Goal: Task Accomplishment & Management: Complete application form

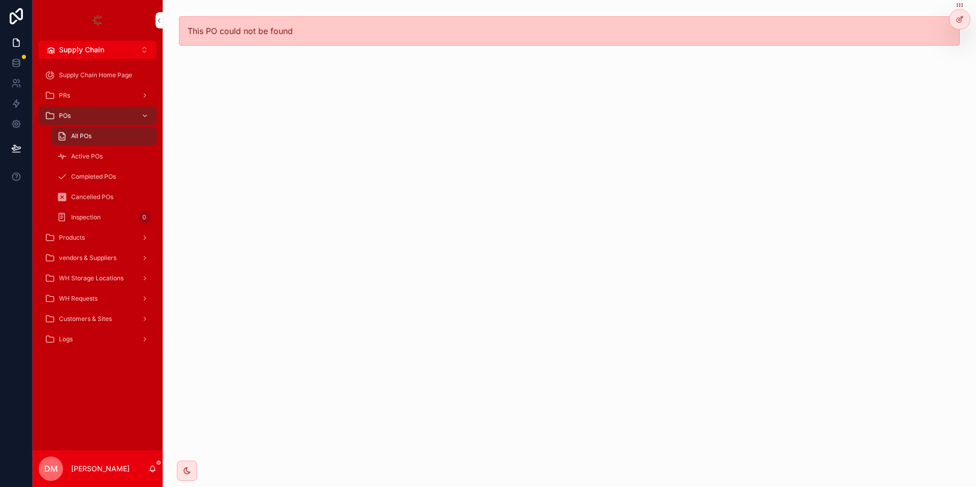
click at [98, 132] on div "All POs" at bounding box center [104, 136] width 94 height 16
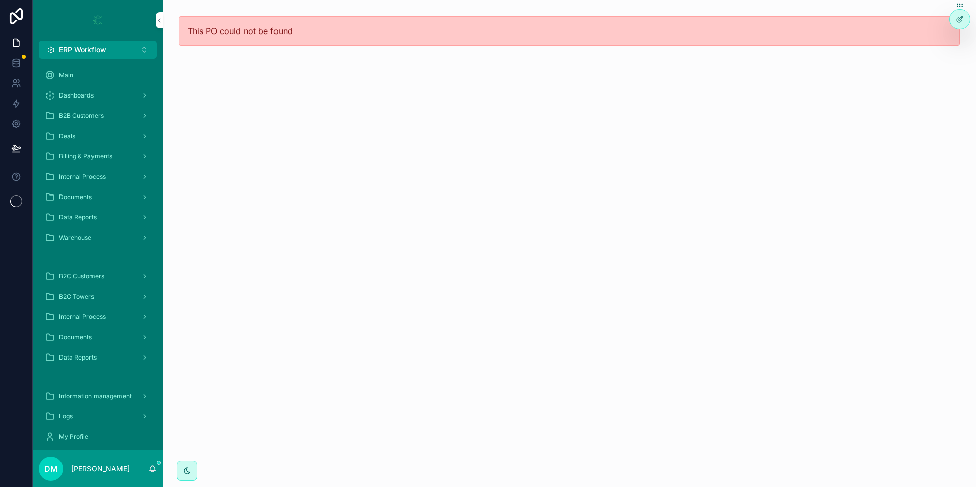
click at [121, 52] on button "ERP Workflow Alt 1" at bounding box center [98, 50] width 118 height 18
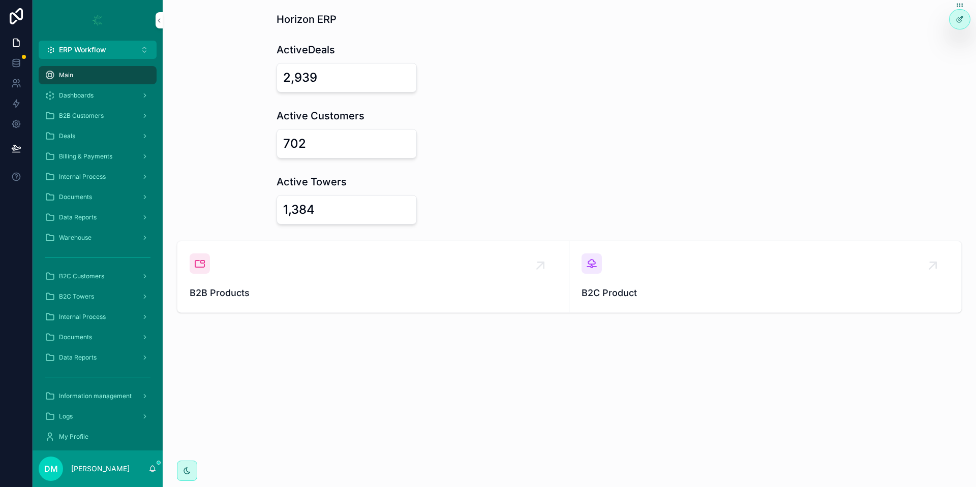
click at [304, 81] on div "2,939" at bounding box center [300, 78] width 34 height 16
click at [317, 143] on div "702" at bounding box center [346, 144] width 127 height 16
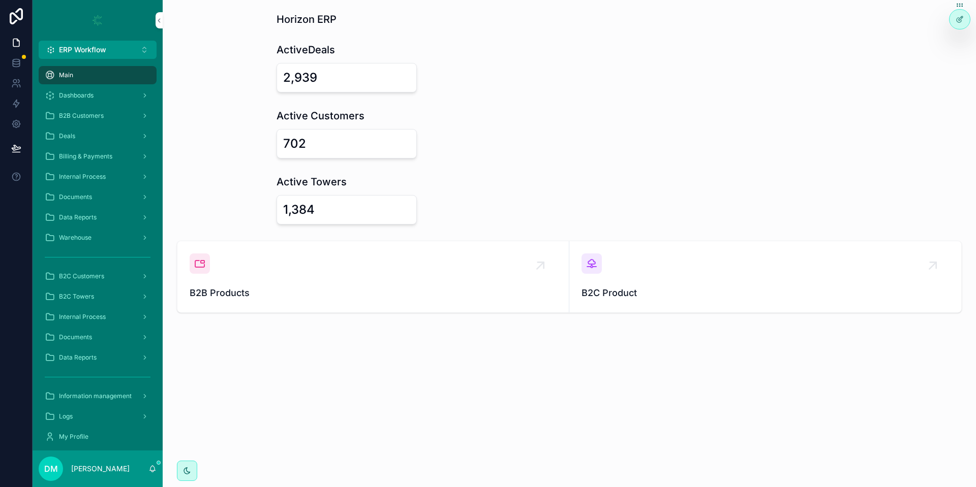
click at [317, 143] on div "702" at bounding box center [346, 144] width 127 height 16
click at [329, 186] on h1 "Active Towers" at bounding box center [311, 182] width 70 height 14
click at [316, 210] on div "1,384" at bounding box center [346, 210] width 127 height 16
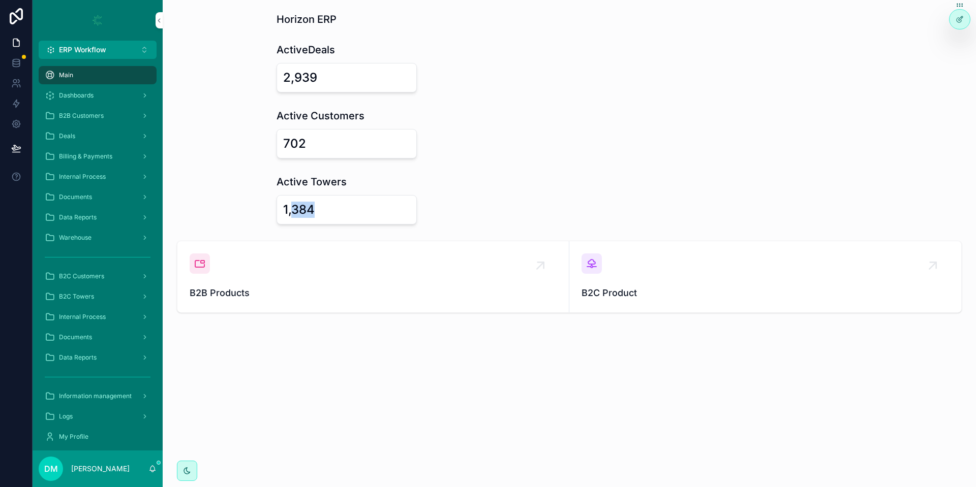
click at [316, 210] on div "1,384" at bounding box center [346, 210] width 127 height 16
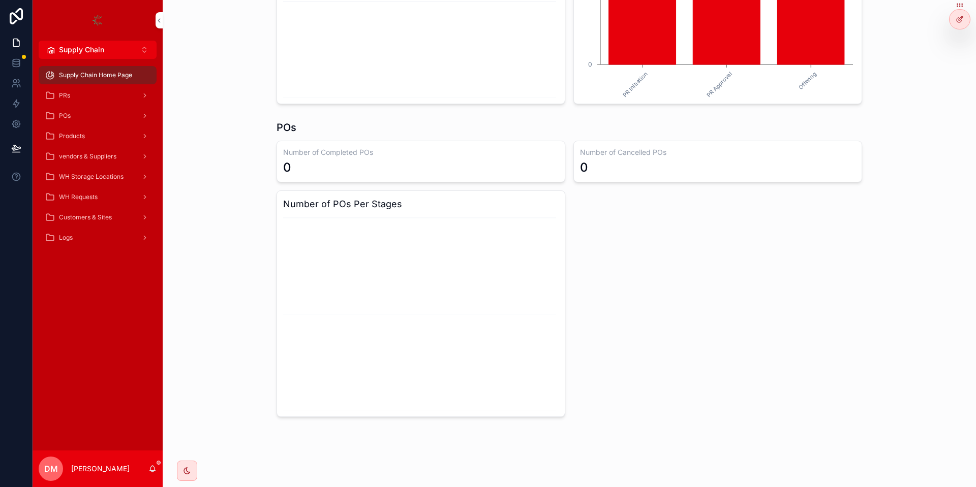
scroll to position [541, 0]
click at [97, 194] on span "WH Requests" at bounding box center [78, 197] width 39 height 8
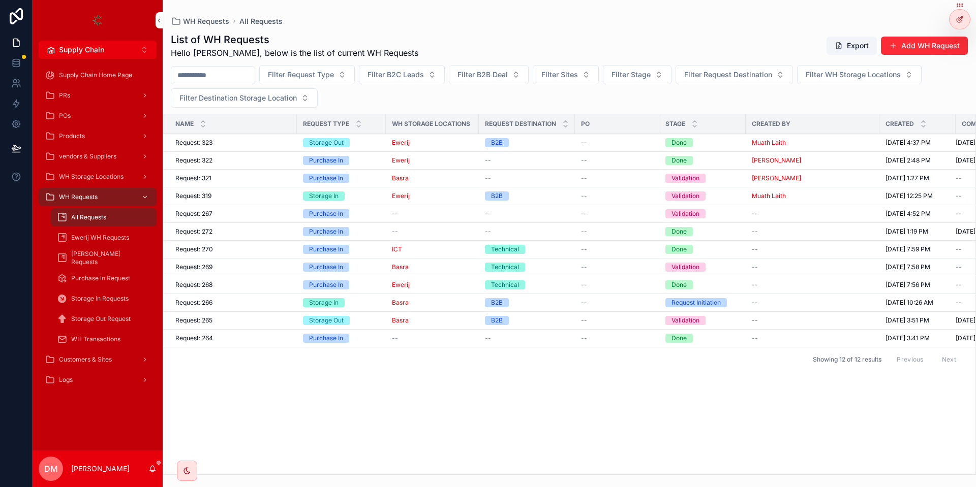
click at [235, 162] on div "Request: 322 Request: 322" at bounding box center [232, 161] width 115 height 8
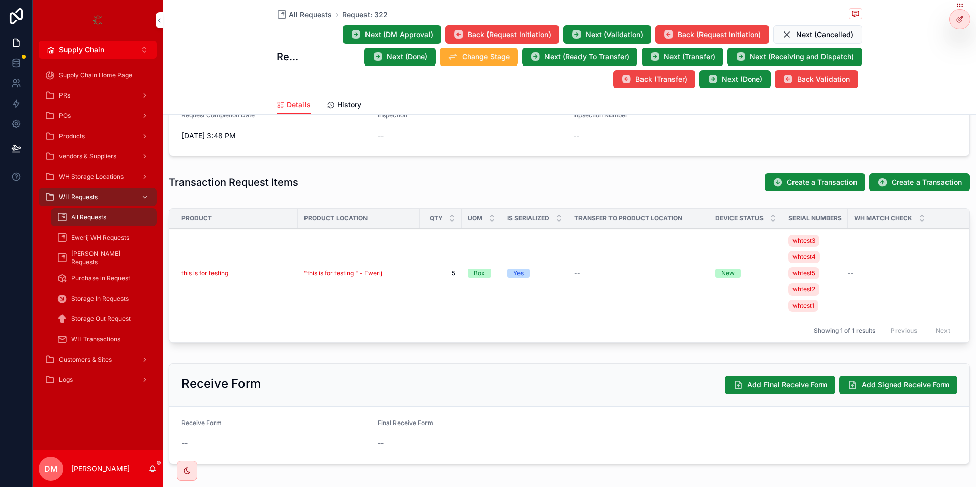
scroll to position [278, 0]
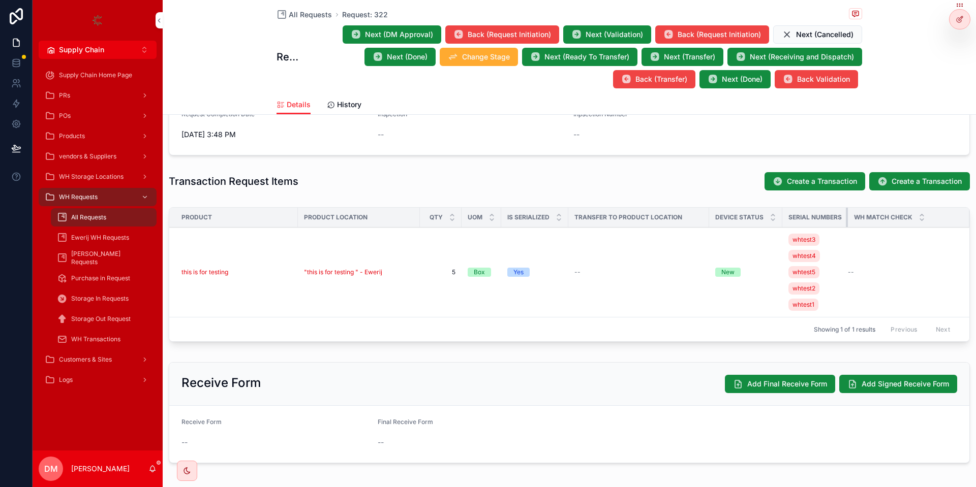
drag, startPoint x: 847, startPoint y: 217, endPoint x: 881, endPoint y: 211, distance: 34.6
click at [881, 211] on tr "Product Product Location QTY UOM Is Serialized Transfer To Product Location Dev…" at bounding box center [569, 218] width 800 height 20
click at [696, 343] on div "Product Product Location QTY UOM Is Serialized Transfer To Product Location Dev…" at bounding box center [569, 276] width 813 height 147
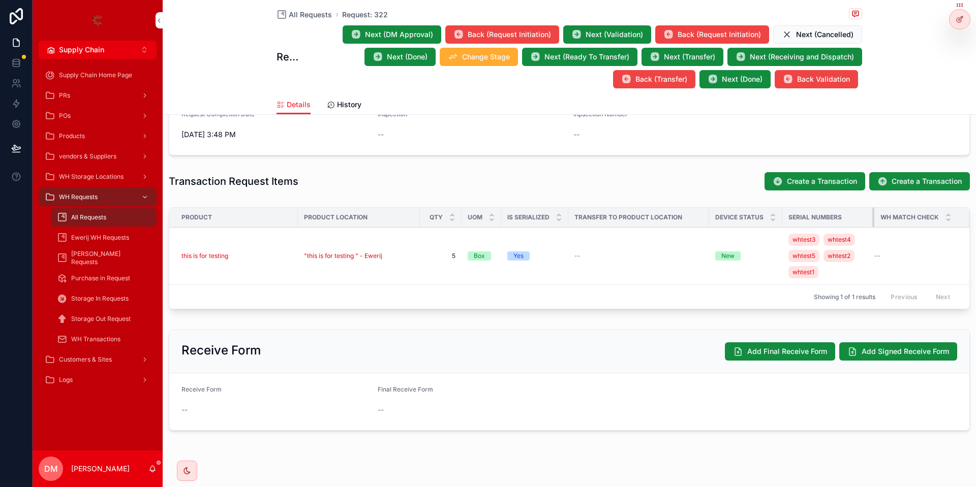
drag, startPoint x: 847, startPoint y: 215, endPoint x: 880, endPoint y: 212, distance: 33.2
click at [880, 212] on tr "Product Product Location QTY UOM Is Serialized Transfer To Product Location Dev…" at bounding box center [569, 218] width 800 height 20
click at [834, 179] on span "Create a Transaction" at bounding box center [822, 181] width 70 height 10
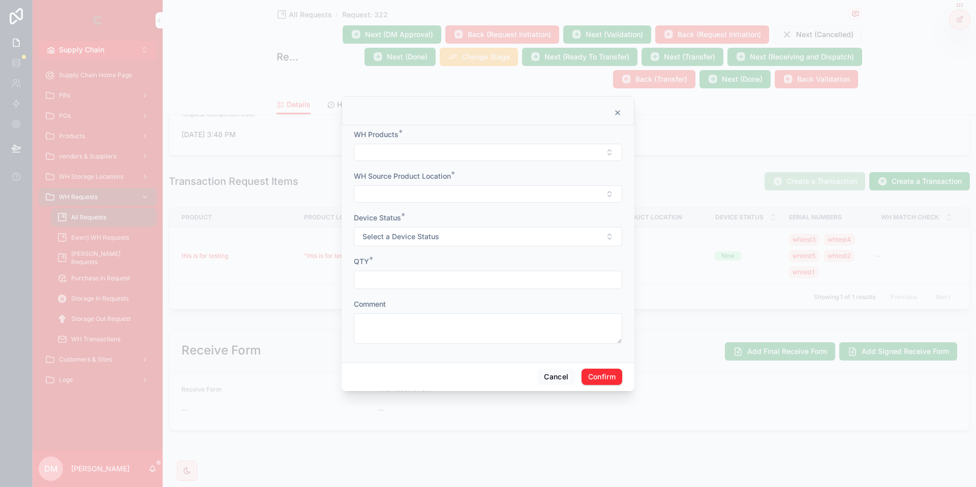
click at [404, 149] on button "Select Button" at bounding box center [488, 152] width 268 height 17
type input "*******"
click at [468, 194] on span "this is for testing" at bounding box center [448, 193] width 55 height 10
click at [424, 197] on button "Select Button" at bounding box center [488, 195] width 268 height 17
click at [466, 236] on span ""this is for testing " - Ewerij" at bounding box center [466, 235] width 90 height 10
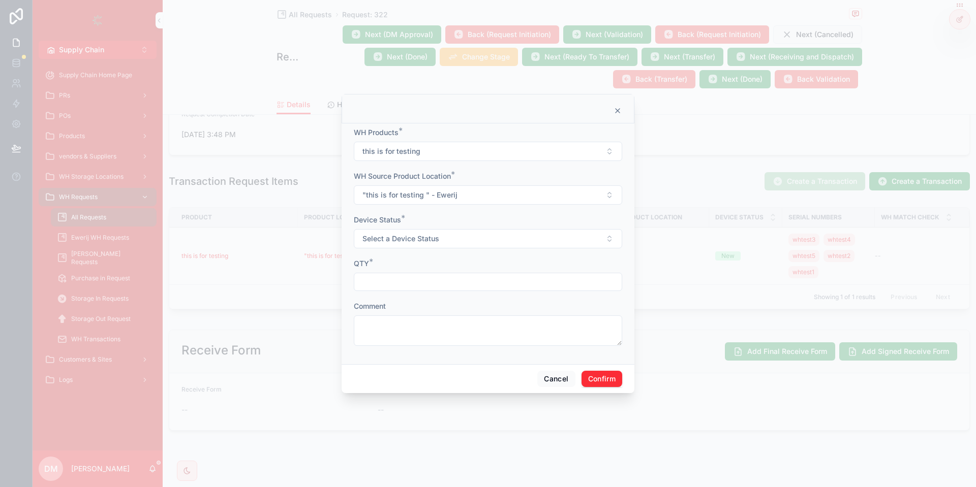
click at [433, 238] on span "Select a Device Status" at bounding box center [400, 239] width 77 height 10
click at [431, 275] on div "New" at bounding box center [487, 279] width 141 height 15
click at [393, 296] on form "WH Products * this is for testing WH Source Product Location * "this is for tes…" at bounding box center [488, 242] width 268 height 229
click at [405, 285] on input "text" at bounding box center [487, 282] width 267 height 14
type input "*"
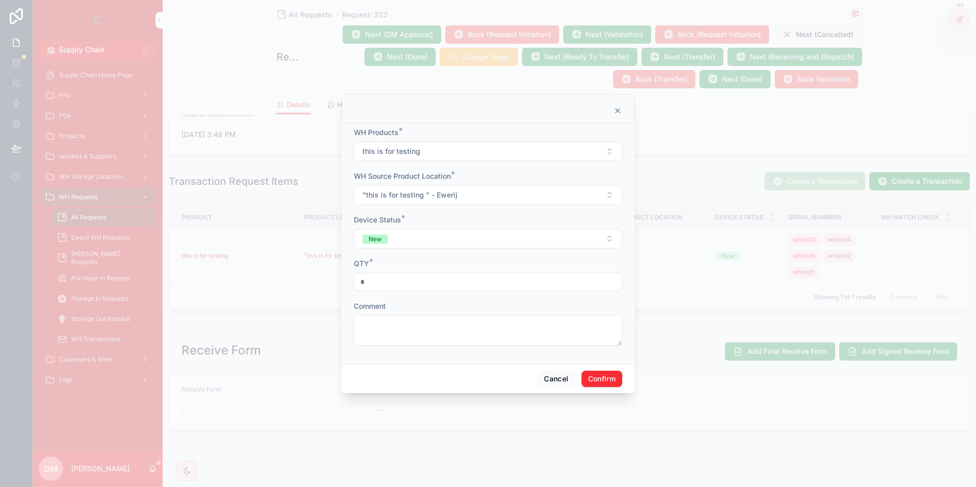
type input "*"
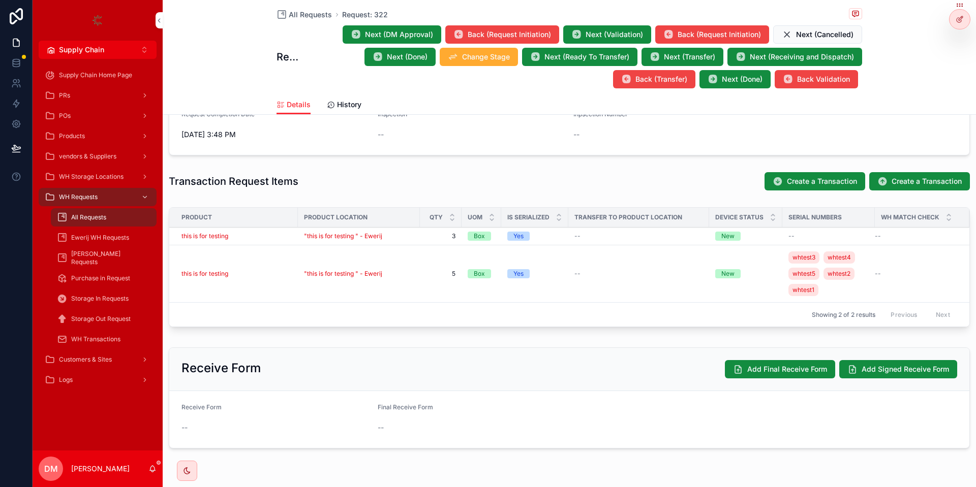
click at [0, 0] on div at bounding box center [0, 0] width 0 height 0
click at [0, 0] on icon at bounding box center [0, 0] width 0 height 0
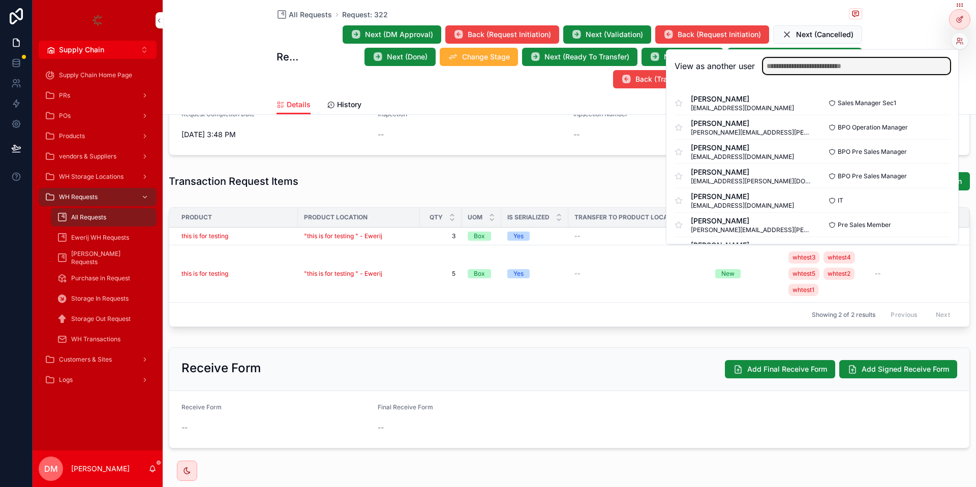
click at [838, 66] on input "text" at bounding box center [856, 66] width 187 height 16
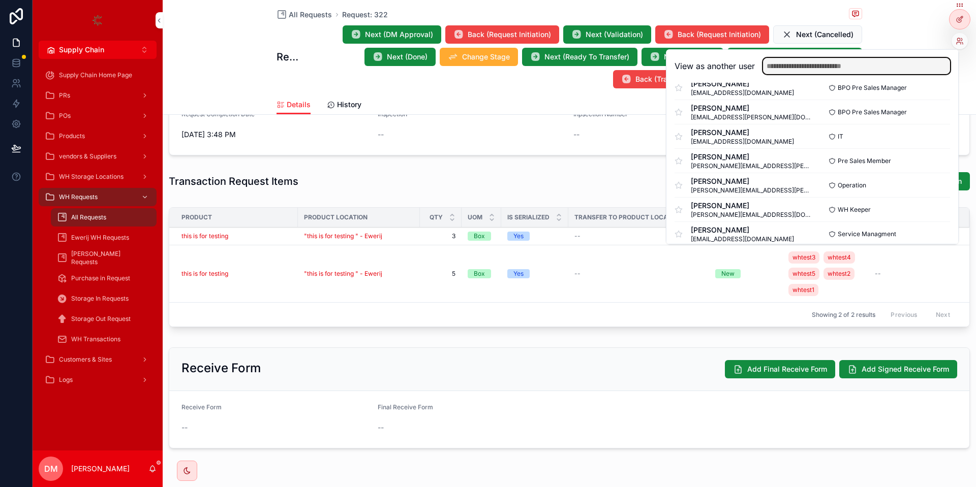
scroll to position [66, 0]
click at [0, 0] on button "Select" at bounding box center [0, 0] width 0 height 0
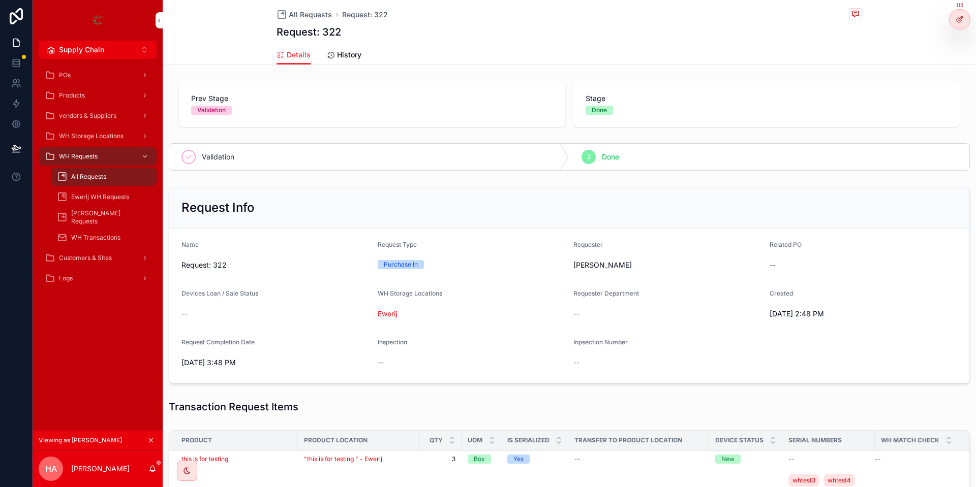
scroll to position [235, 0]
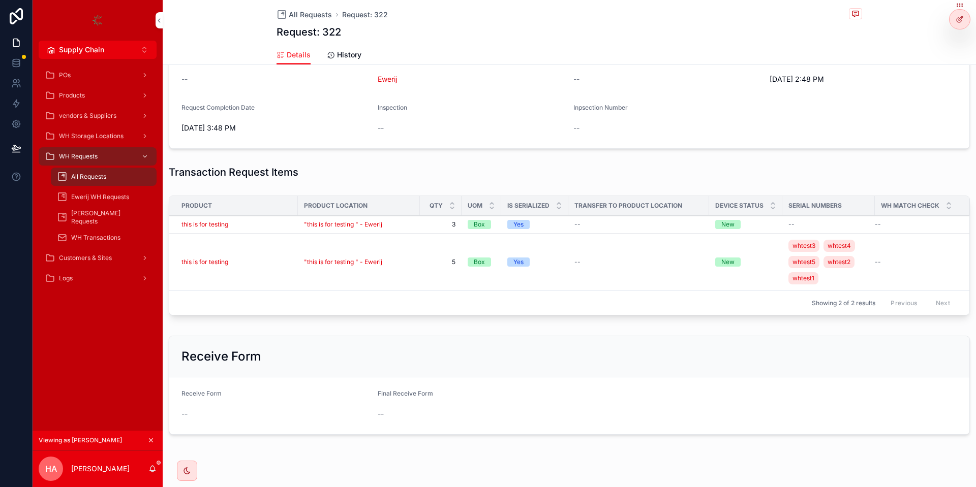
click at [85, 182] on div "All Requests" at bounding box center [104, 177] width 94 height 16
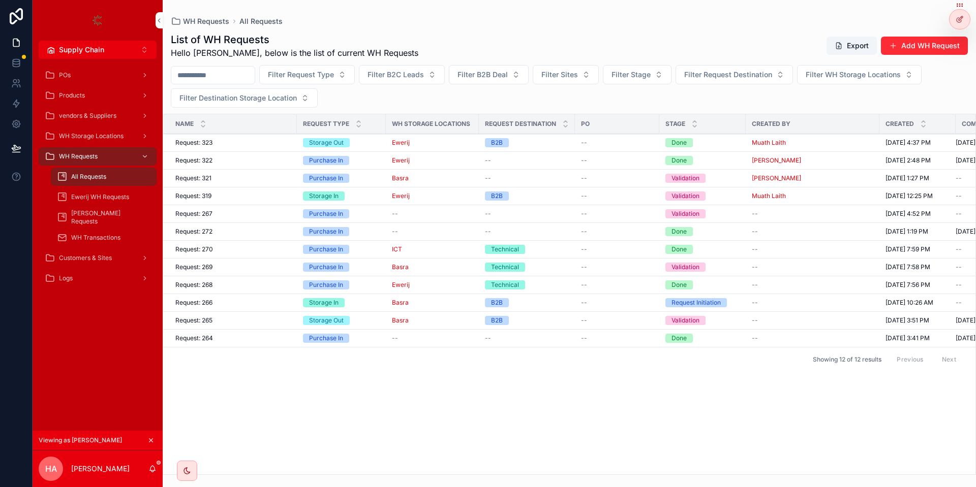
click at [956, 41] on button "Add WH Request" at bounding box center [924, 46] width 87 height 18
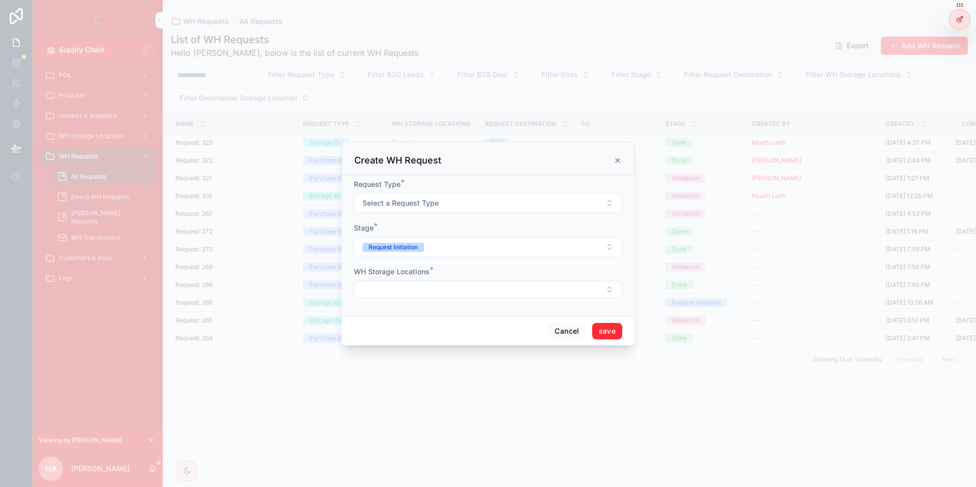
click at [441, 200] on button "Select a Request Type" at bounding box center [488, 203] width 268 height 19
click at [435, 240] on div "Purchase In" at bounding box center [444, 243] width 34 height 9
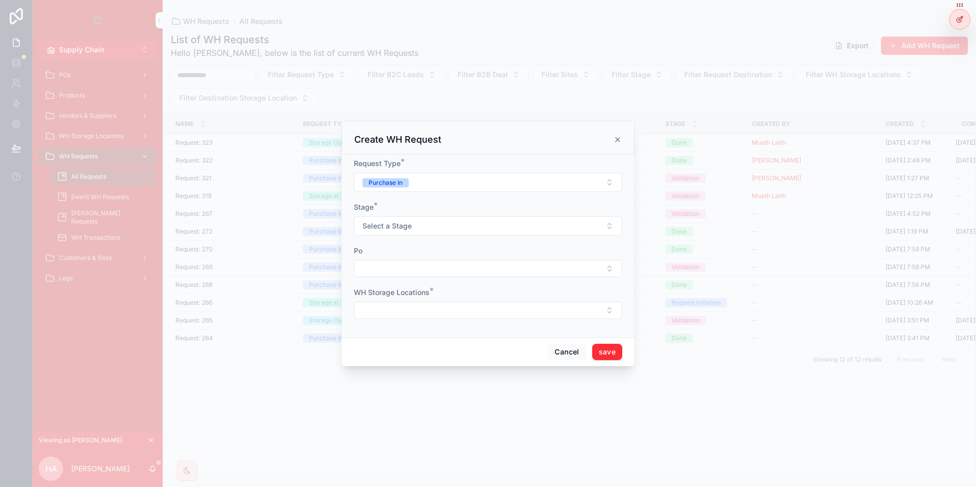
click at [384, 310] on button "Select Button" at bounding box center [488, 310] width 268 height 17
click at [436, 402] on span "Ewerij" at bounding box center [430, 399] width 19 height 10
click at [592, 368] on div "scrollable content" at bounding box center [488, 243] width 976 height 487
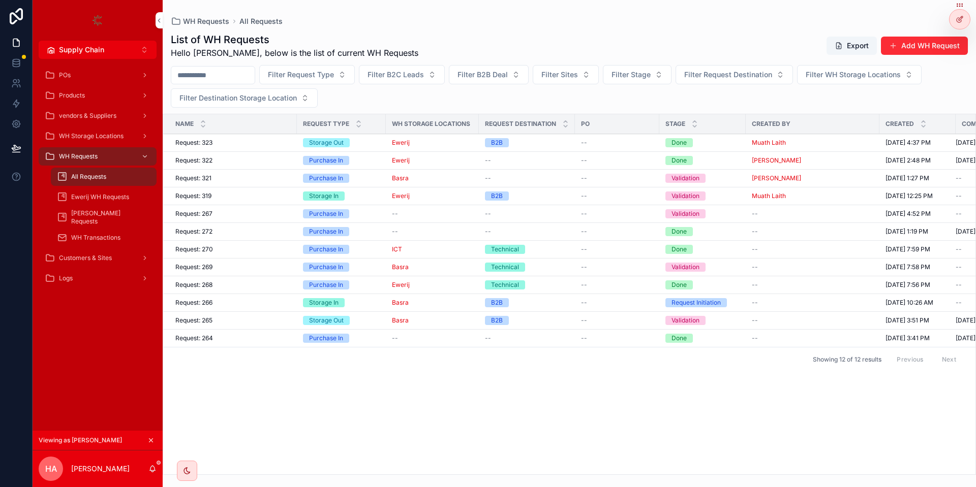
click at [928, 47] on button "Add WH Request" at bounding box center [924, 46] width 87 height 18
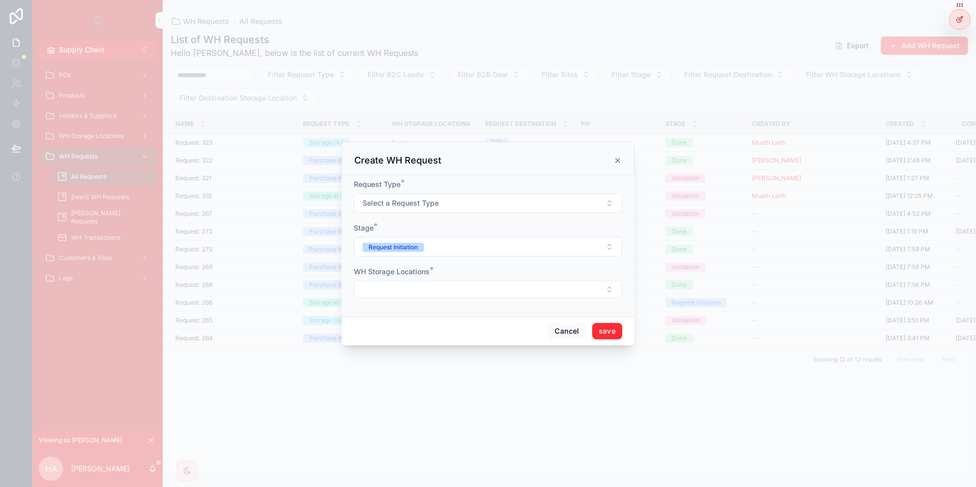
click at [422, 293] on button "Select Button" at bounding box center [488, 289] width 268 height 17
click at [421, 209] on button "Select a Request Type" at bounding box center [488, 203] width 268 height 19
click at [440, 240] on div "Purchase In" at bounding box center [444, 243] width 34 height 9
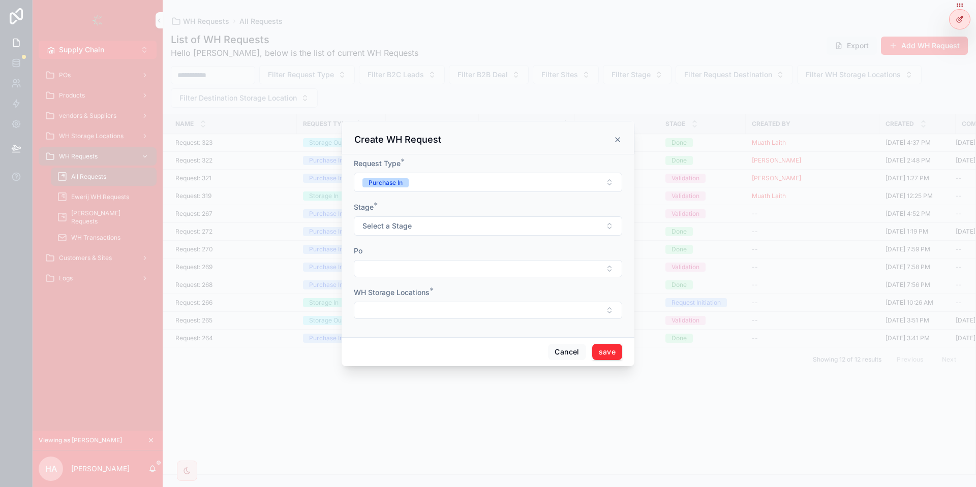
click at [406, 230] on span "Select a Stage" at bounding box center [386, 226] width 49 height 10
click at [450, 264] on div "Validation" at bounding box center [441, 266] width 28 height 9
click at [442, 310] on button "Select Button" at bounding box center [488, 310] width 268 height 17
click at [446, 402] on div "Ewerij" at bounding box center [487, 399] width 141 height 16
click at [354, 301] on button "Ewerij" at bounding box center [488, 310] width 268 height 19
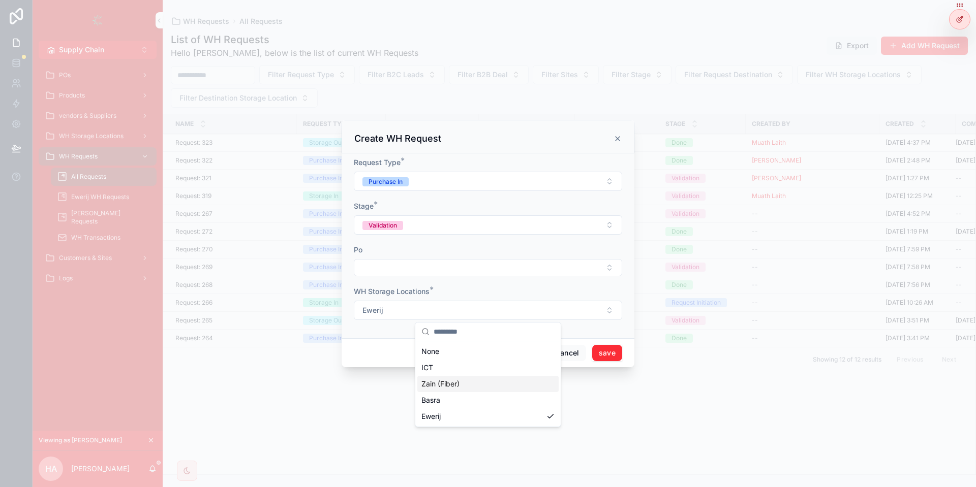
click at [617, 354] on button "save" at bounding box center [607, 353] width 30 height 16
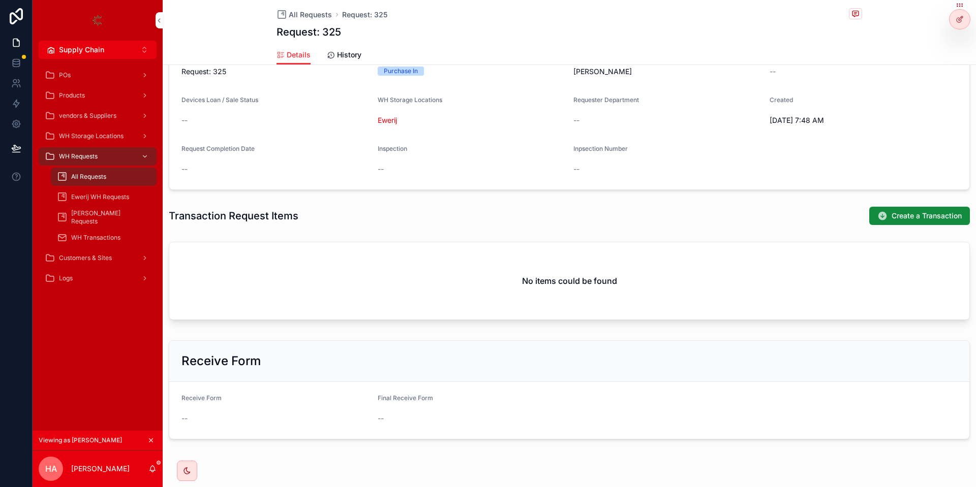
scroll to position [220, 0]
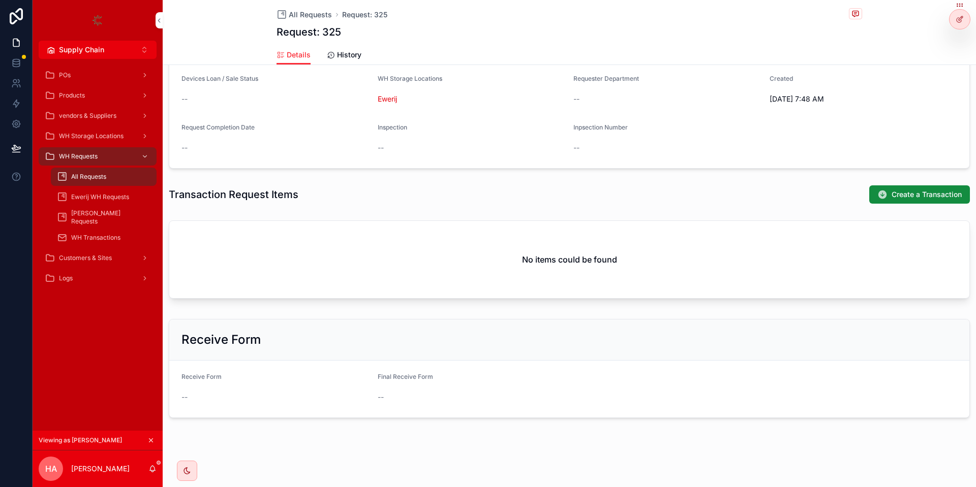
click at [900, 192] on span "Create a Transaction" at bounding box center [926, 195] width 70 height 10
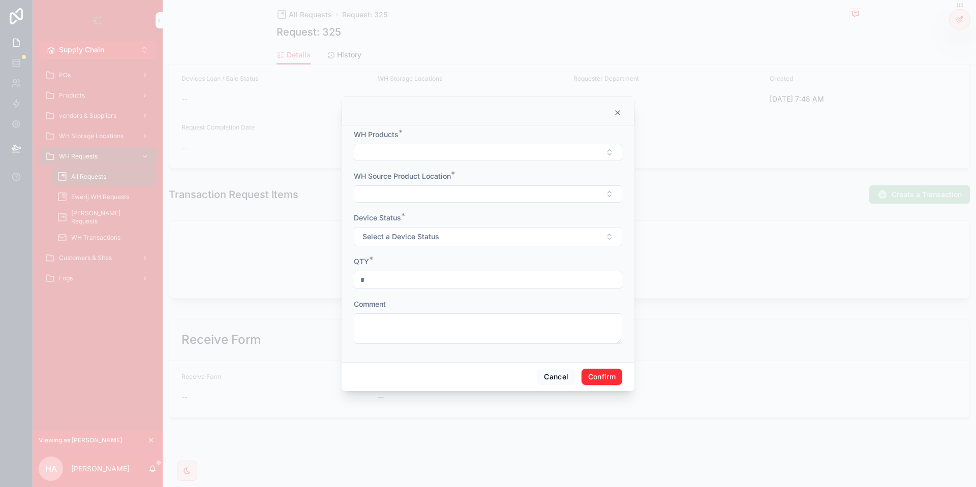
click at [474, 144] on div "WH Products *" at bounding box center [488, 146] width 268 height 32
click at [452, 155] on button "Select Button" at bounding box center [488, 152] width 268 height 17
type input "*"
click at [397, 266] on div "QTY *" at bounding box center [488, 262] width 268 height 10
click at [387, 284] on input "*" at bounding box center [487, 280] width 267 height 14
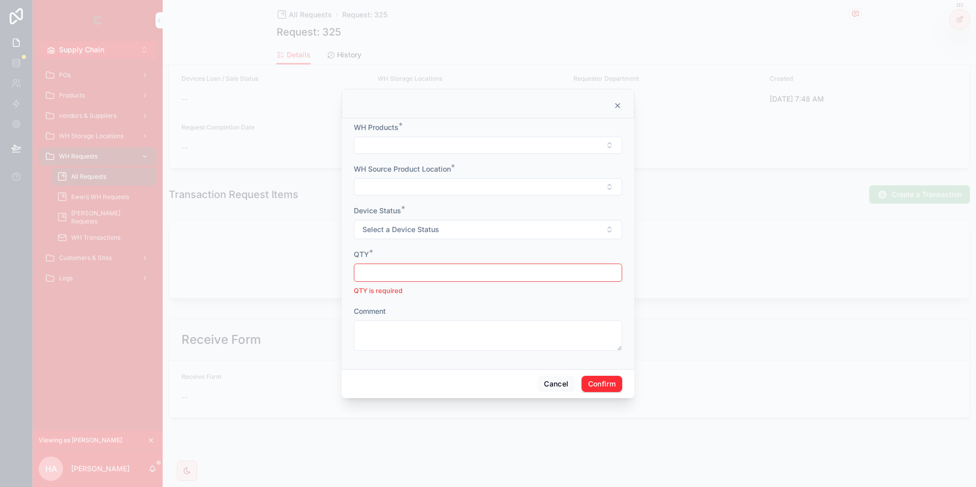
click at [434, 266] on input "text" at bounding box center [487, 273] width 267 height 14
click at [434, 155] on form "WH Products * WH Source Product Location * Device Status * Select a Device Stat…" at bounding box center [488, 241] width 268 height 239
click at [433, 147] on button "Select Button" at bounding box center [488, 145] width 268 height 17
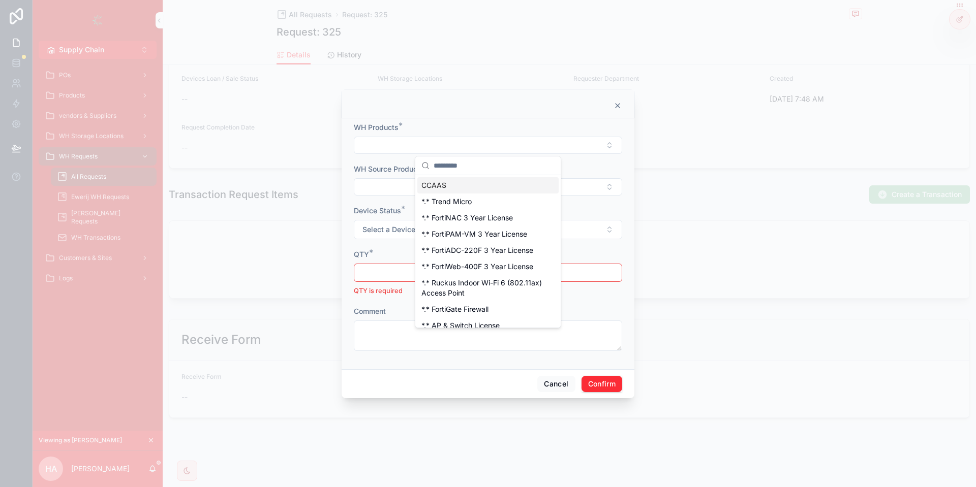
click at [433, 147] on button "Select Button" at bounding box center [488, 145] width 268 height 17
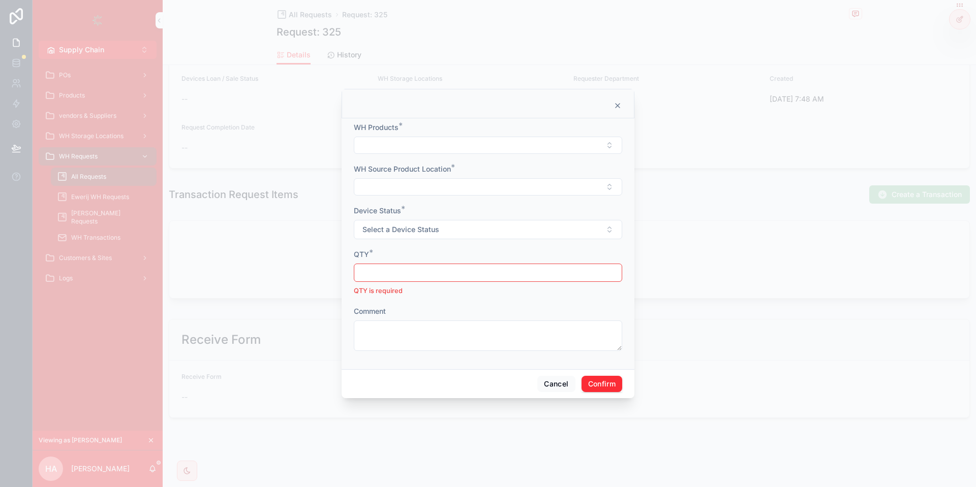
click at [433, 147] on button "Select Button" at bounding box center [488, 145] width 268 height 17
type input "*******"
click at [467, 187] on span "this is for testing" at bounding box center [448, 185] width 55 height 10
click at [429, 182] on button "Select Button" at bounding box center [488, 187] width 268 height 17
click at [463, 229] on span ""this is for testing " - Ewerij" at bounding box center [466, 228] width 90 height 10
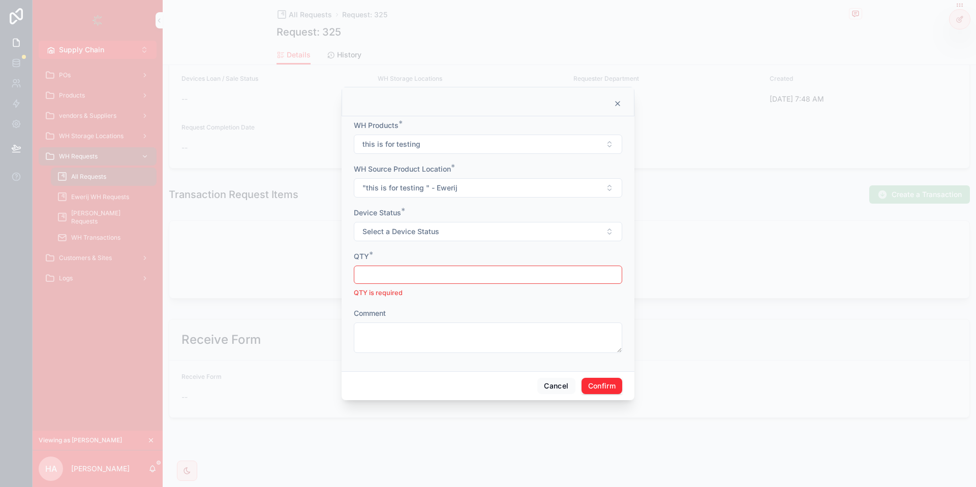
click at [448, 229] on button "Select a Device Status" at bounding box center [488, 231] width 268 height 19
click at [445, 273] on span "New" at bounding box center [433, 272] width 25 height 9
click at [423, 272] on input "text" at bounding box center [487, 275] width 267 height 14
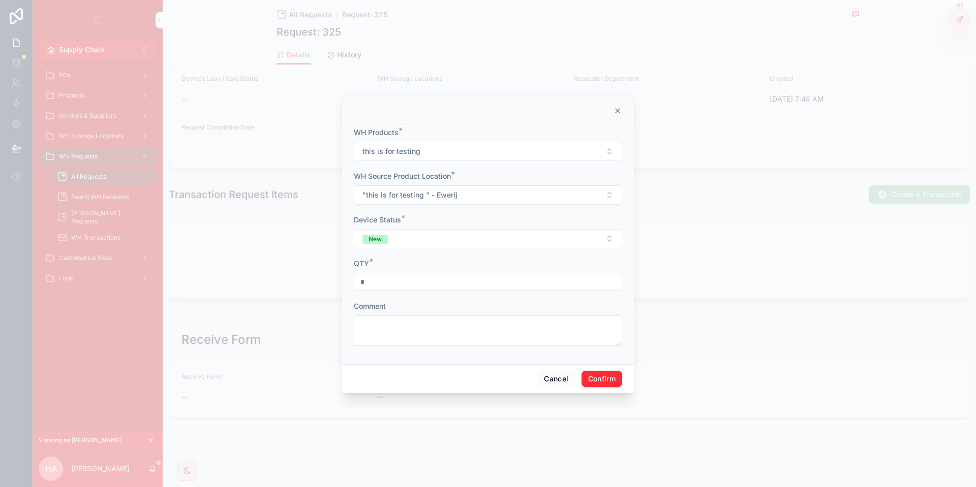
type input "*"
click at [609, 375] on button "Confirm" at bounding box center [601, 379] width 41 height 16
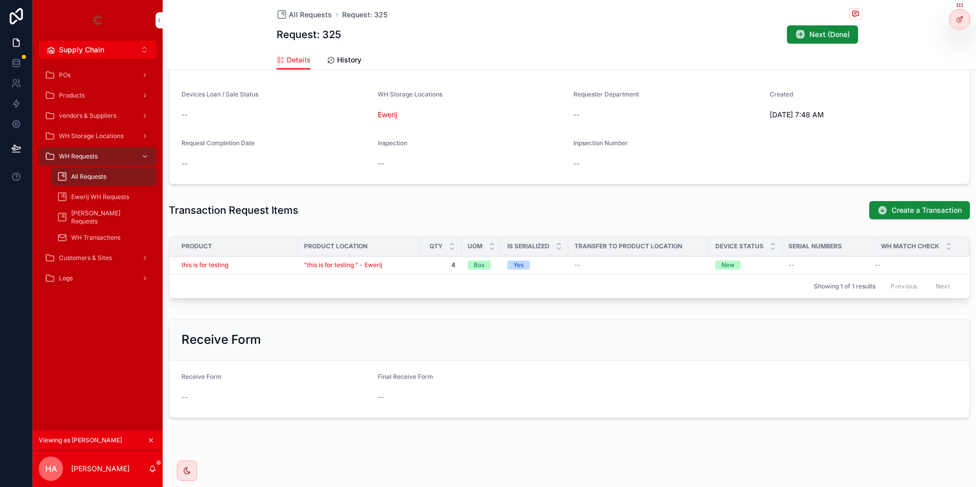
scroll to position [255, 0]
click at [106, 173] on span "All Requests" at bounding box center [88, 177] width 35 height 8
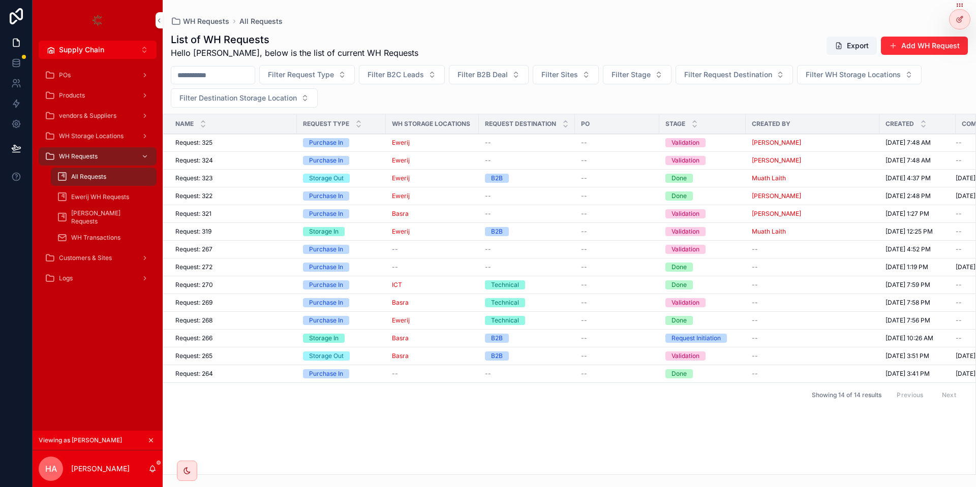
click at [0, 0] on icon at bounding box center [0, 0] width 0 height 0
click at [544, 54] on div "List of WH Requests Hello Hassan, below is the list of current WH Requests Expo…" at bounding box center [569, 46] width 797 height 26
click at [0, 0] on icon at bounding box center [0, 0] width 0 height 0
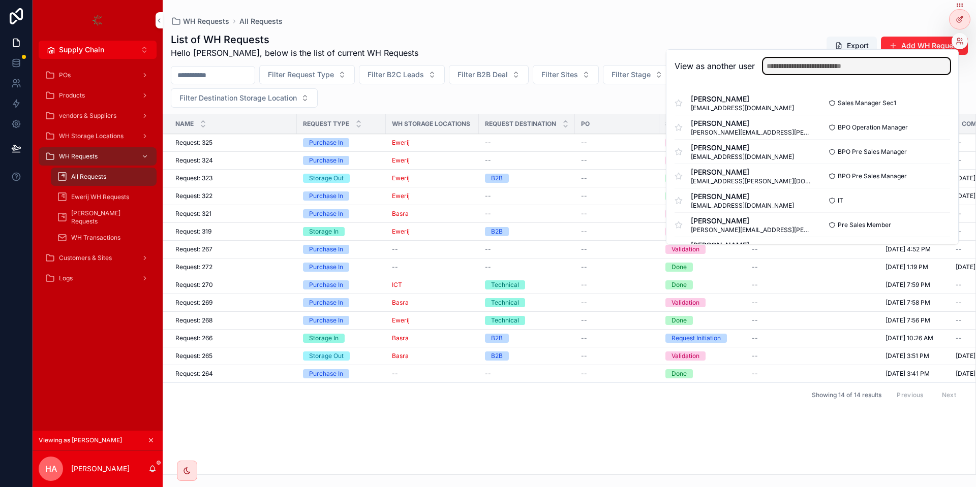
click at [855, 71] on input "text" at bounding box center [856, 66] width 187 height 16
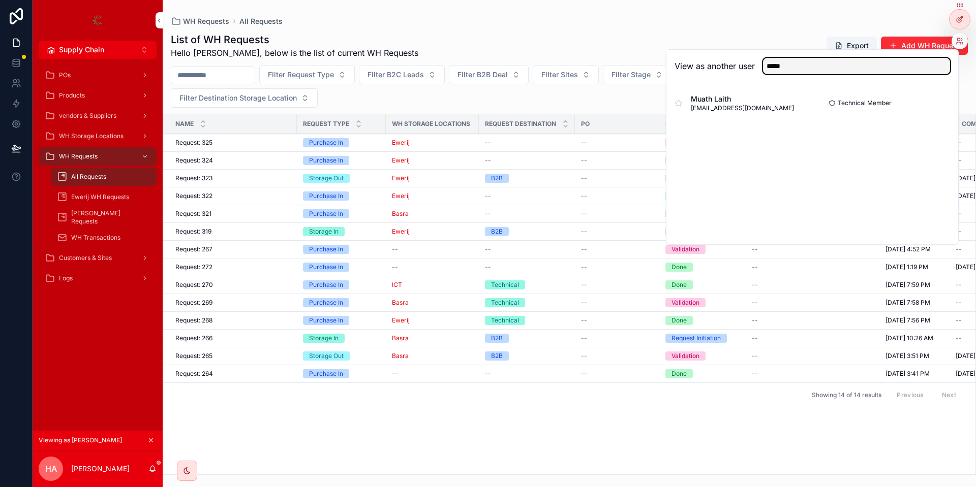
type input "*****"
click at [0, 0] on button "Select" at bounding box center [0, 0] width 0 height 0
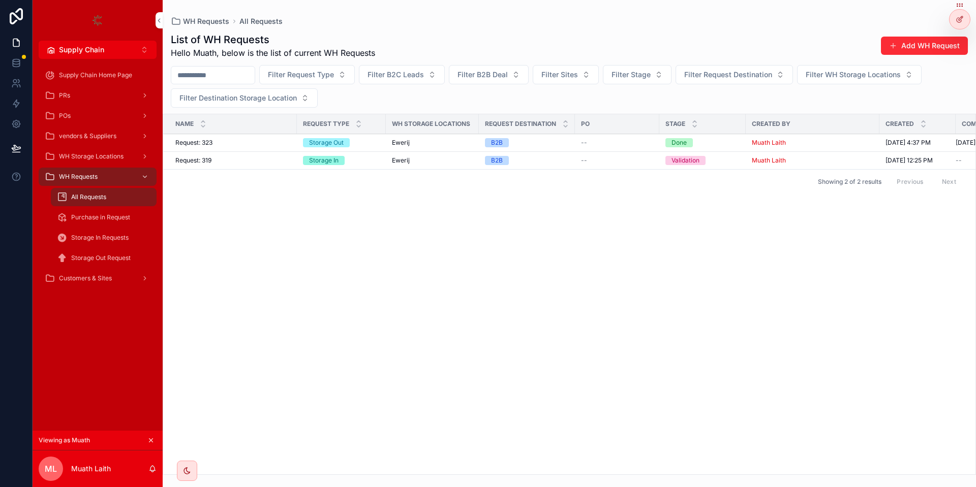
click at [920, 43] on button "Add WH Request" at bounding box center [924, 46] width 87 height 18
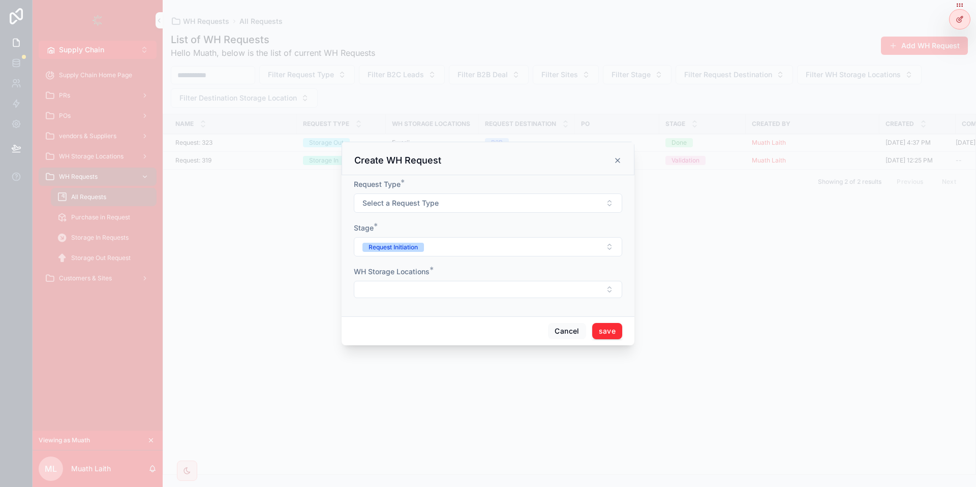
click at [427, 203] on span "Select a Request Type" at bounding box center [400, 203] width 76 height 10
click at [433, 263] on div "Storage Out" at bounding box center [444, 259] width 35 height 9
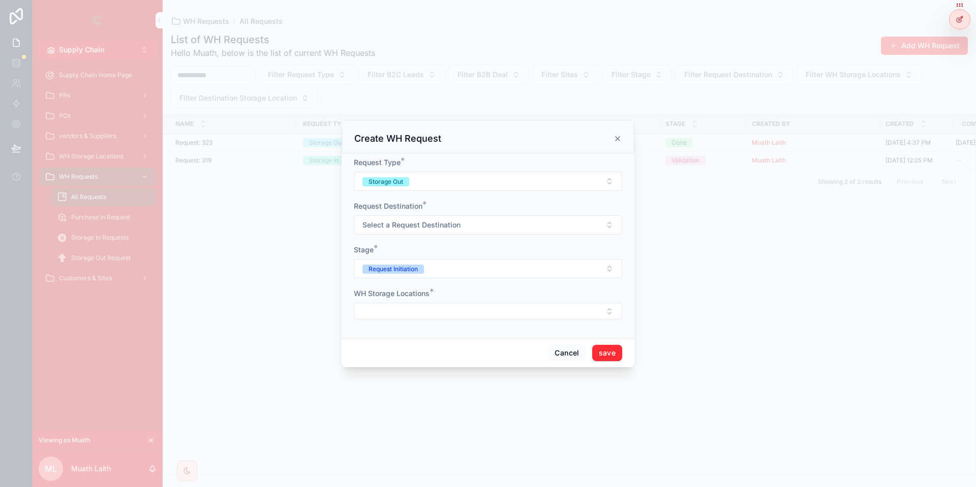
click at [430, 231] on button "Select a Request Destination" at bounding box center [488, 224] width 268 height 19
click at [481, 337] on div "Replenishment" at bounding box center [487, 341] width 141 height 15
click at [397, 301] on div "WH Storage Locations *" at bounding box center [488, 305] width 268 height 32
click at [422, 316] on button "Select Button" at bounding box center [488, 311] width 268 height 17
click at [460, 389] on div "Basra" at bounding box center [487, 384] width 141 height 16
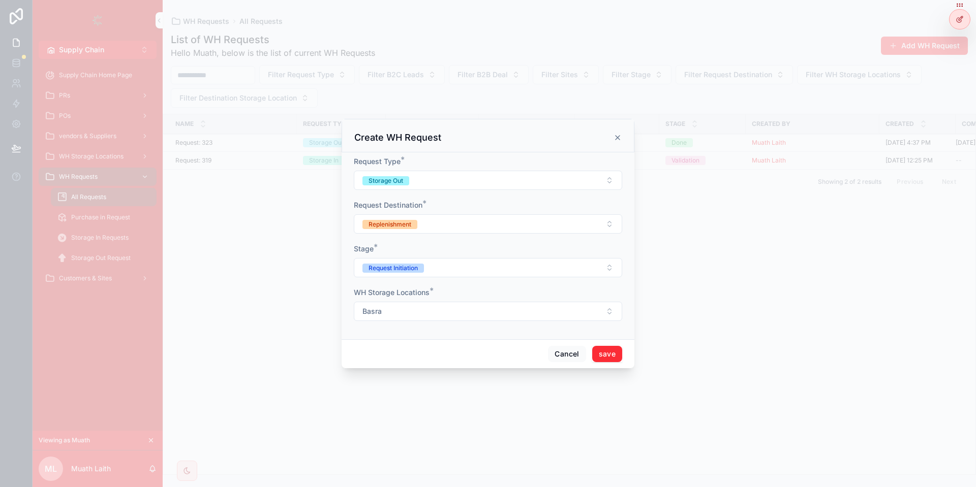
click at [614, 352] on button "save" at bounding box center [607, 354] width 30 height 16
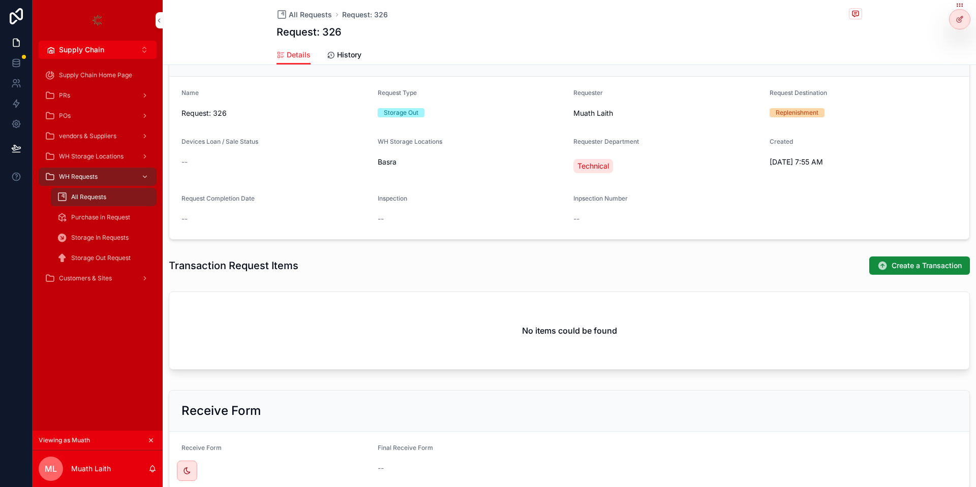
scroll to position [158, 0]
click at [878, 265] on icon "scrollable content" at bounding box center [882, 265] width 10 height 10
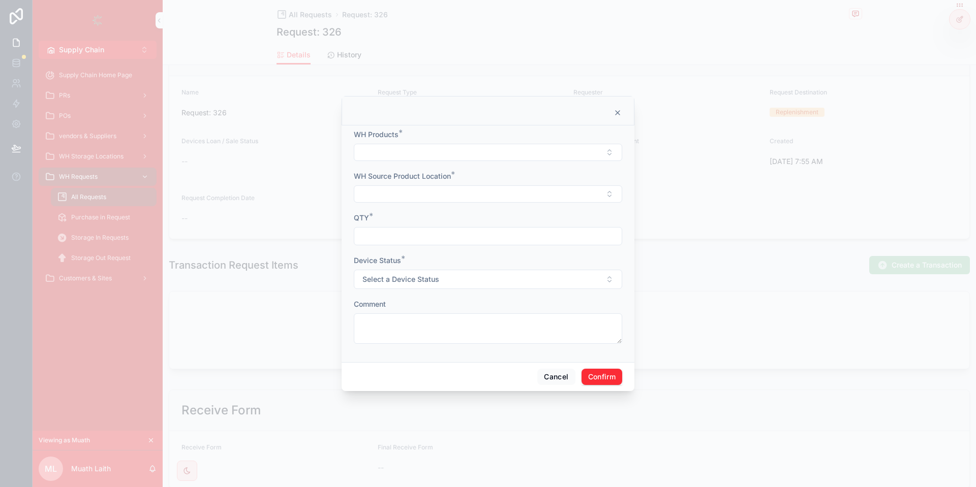
click at [507, 149] on button "Select Button" at bounding box center [488, 152] width 268 height 17
type input "****"
click at [469, 199] on div "this is for testing" at bounding box center [487, 192] width 141 height 16
click at [410, 184] on div "WH Source Product Location *" at bounding box center [488, 188] width 268 height 32
click at [406, 199] on button "Select Button" at bounding box center [488, 195] width 268 height 17
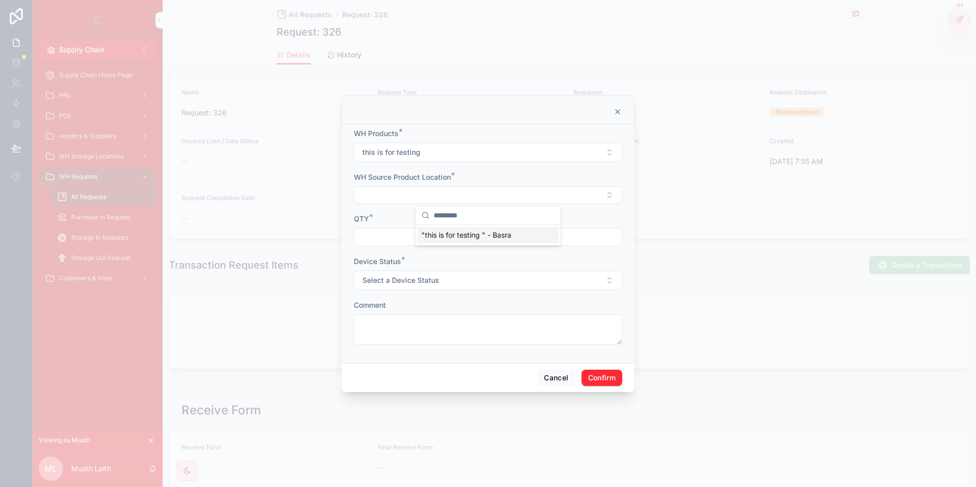
click at [447, 234] on span ""this is for testing " - Basra" at bounding box center [466, 235] width 90 height 10
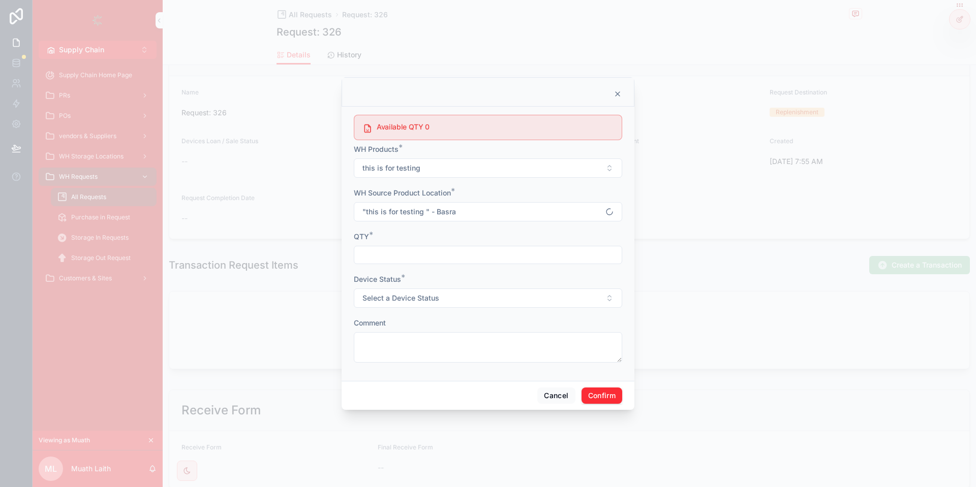
click at [403, 264] on div at bounding box center [488, 255] width 268 height 18
click at [403, 262] on input "text" at bounding box center [487, 255] width 267 height 14
type input "*"
click at [461, 211] on button ""this is for testing " - Basra" at bounding box center [488, 211] width 268 height 19
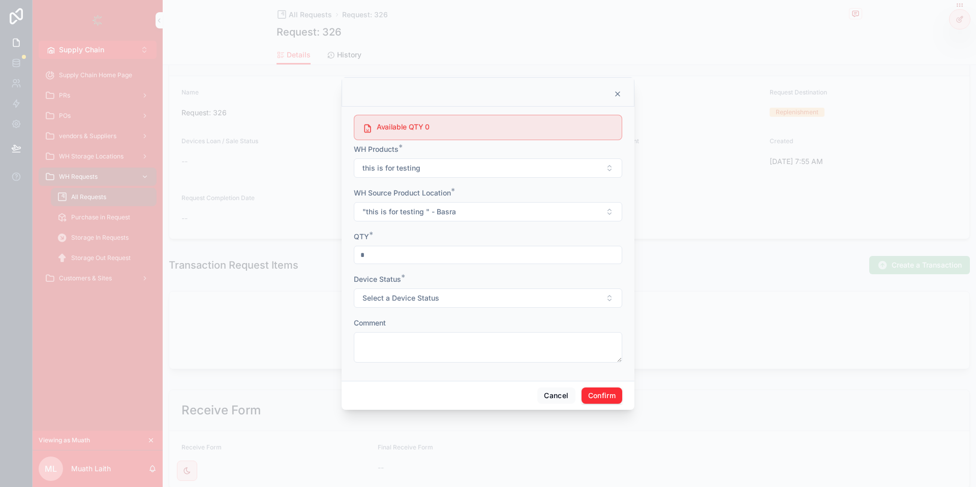
click at [461, 211] on button ""this is for testing " - Basra" at bounding box center [488, 211] width 268 height 19
click at [491, 253] on div "None" at bounding box center [487, 253] width 141 height 16
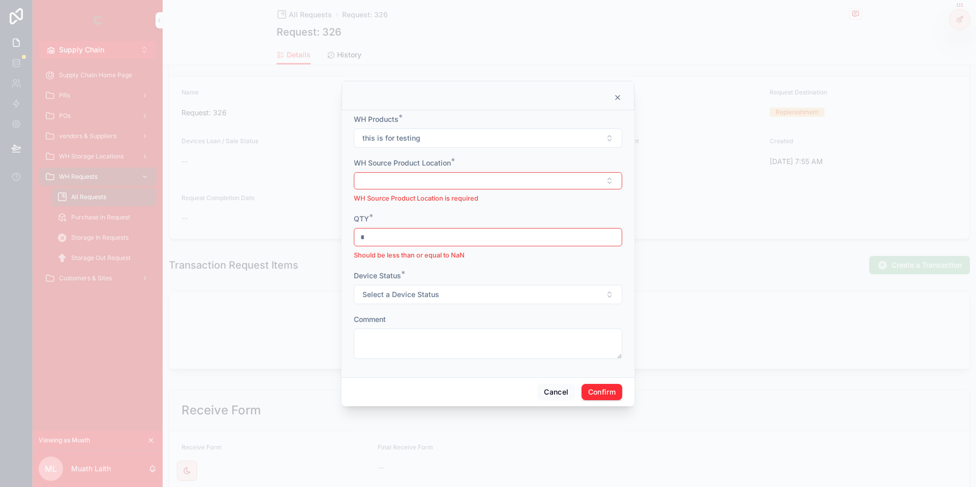
click at [449, 181] on button "Select Button" at bounding box center [488, 180] width 268 height 17
click at [462, 217] on span ""this is for testing " - Basra" at bounding box center [466, 221] width 90 height 10
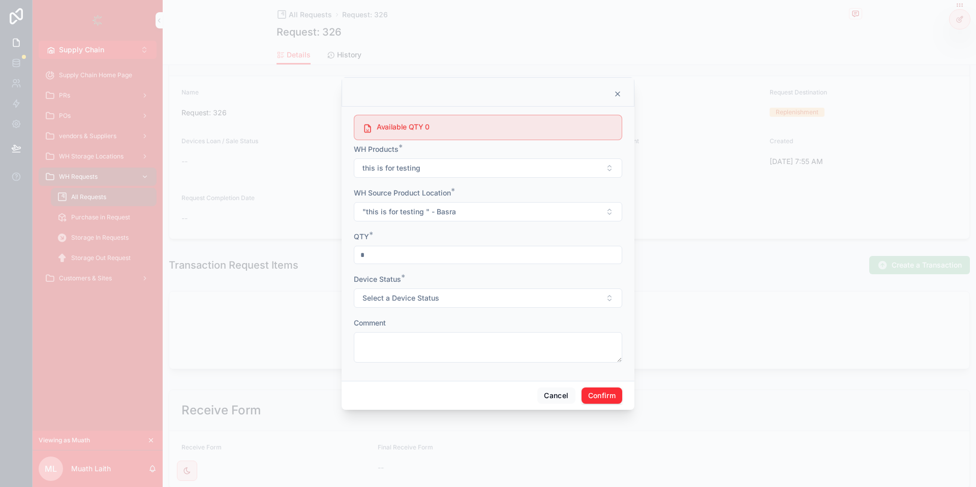
click at [401, 253] on input "*" at bounding box center [487, 255] width 267 height 14
click at [407, 287] on div "Device Status * Select a Device Status" at bounding box center [488, 291] width 268 height 34
click at [560, 391] on button "Cancel" at bounding box center [556, 396] width 38 height 16
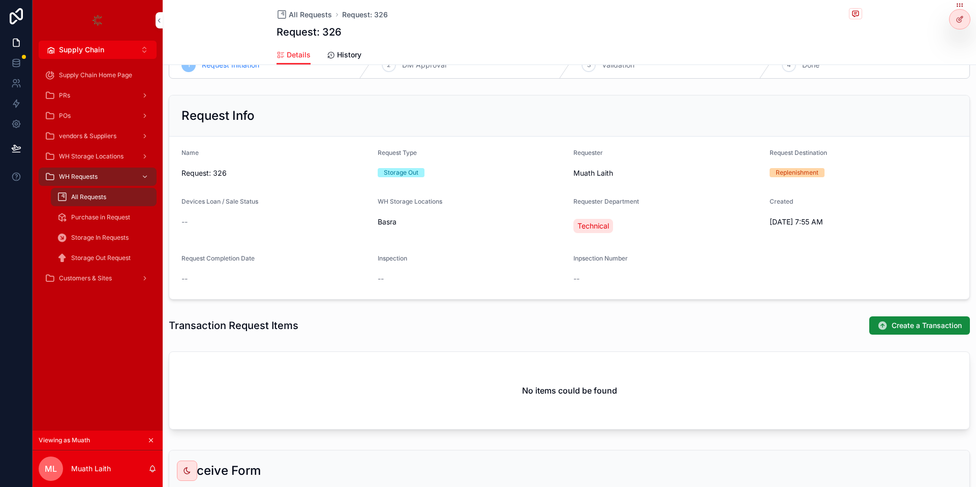
scroll to position [97, 0]
click at [955, 19] on div at bounding box center [959, 19] width 20 height 19
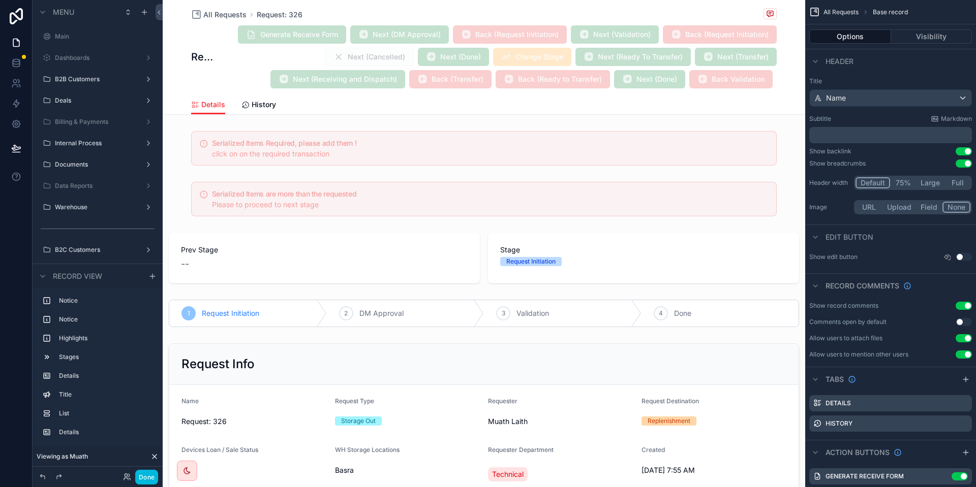
scroll to position [300, 0]
click at [155, 472] on button "Done" at bounding box center [146, 477] width 23 height 15
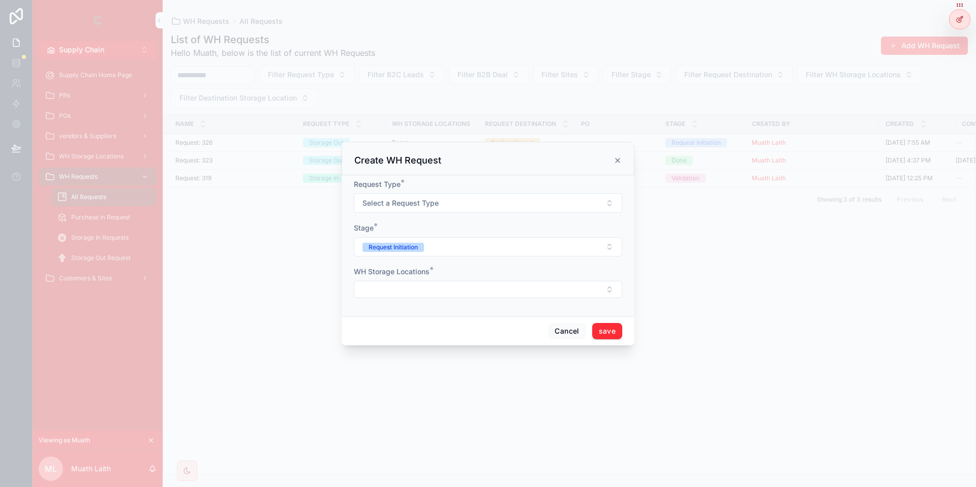
click at [398, 201] on span "Select a Request Type" at bounding box center [400, 203] width 76 height 10
click at [448, 261] on div "Storage Out" at bounding box center [444, 259] width 35 height 9
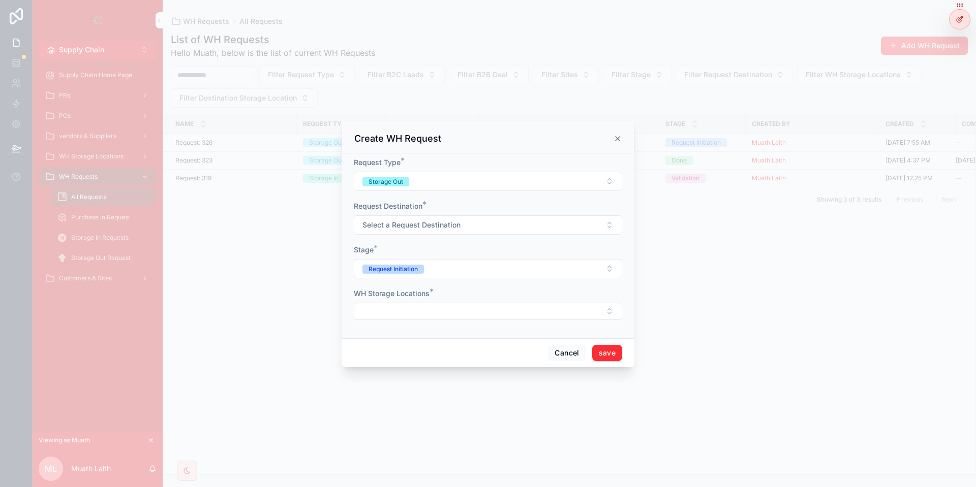
click at [446, 228] on span "Select a Request Destination" at bounding box center [411, 225] width 98 height 10
click at [464, 342] on div "Replenishment" at bounding box center [448, 341] width 43 height 9
click at [417, 303] on button "Select Button" at bounding box center [488, 311] width 268 height 17
click at [456, 394] on div "Ewerij" at bounding box center [487, 400] width 141 height 16
click at [600, 351] on button "save" at bounding box center [607, 354] width 30 height 16
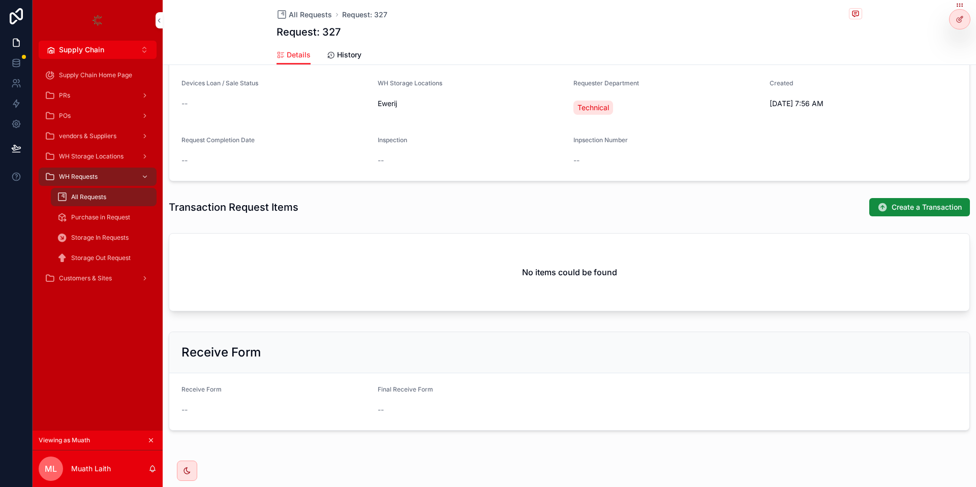
scroll to position [228, 0]
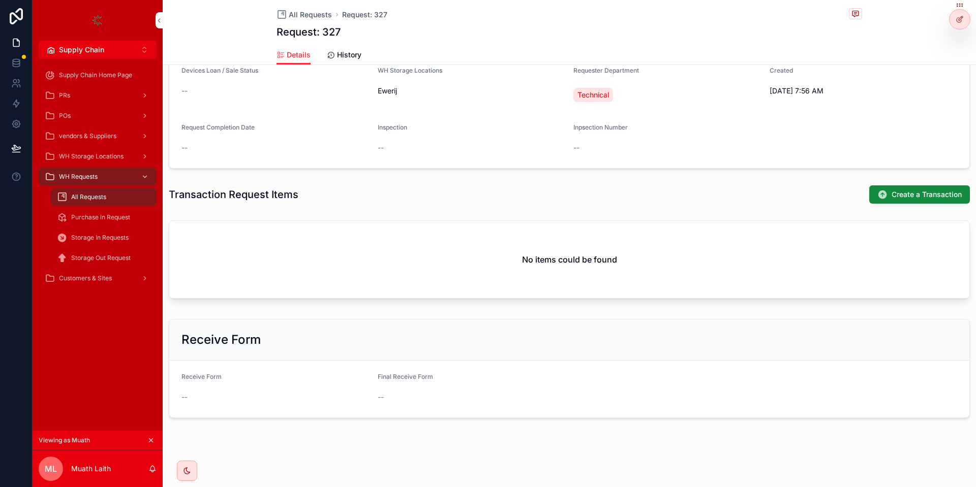
click at [891, 200] on button "Create a Transaction" at bounding box center [919, 195] width 101 height 18
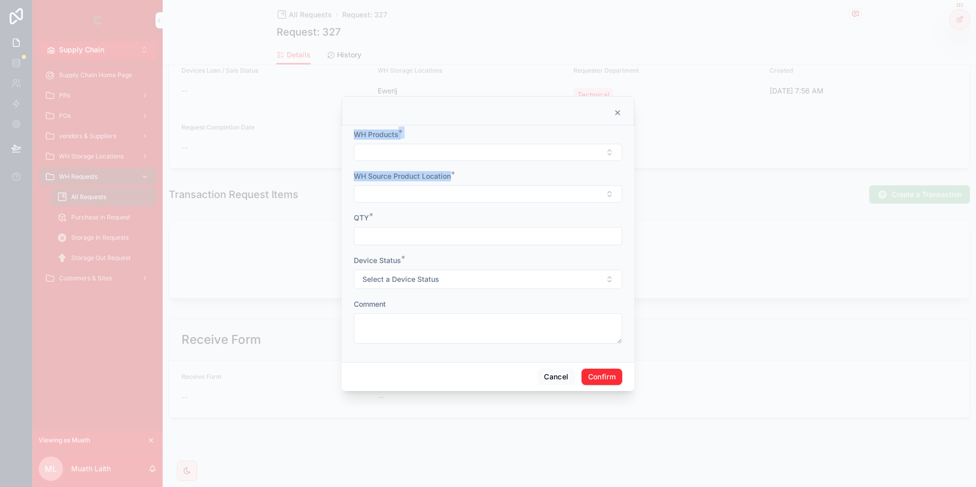
click at [469, 162] on form "WH Products * WH Source Product Location * QTY * Device Status * Select a Devic…" at bounding box center [488, 242] width 268 height 225
click at [469, 161] on button "Select Button" at bounding box center [488, 152] width 268 height 17
type input "****"
click at [484, 191] on div "this is for testing" at bounding box center [487, 192] width 141 height 16
click at [456, 189] on button "Select Button" at bounding box center [488, 195] width 268 height 17
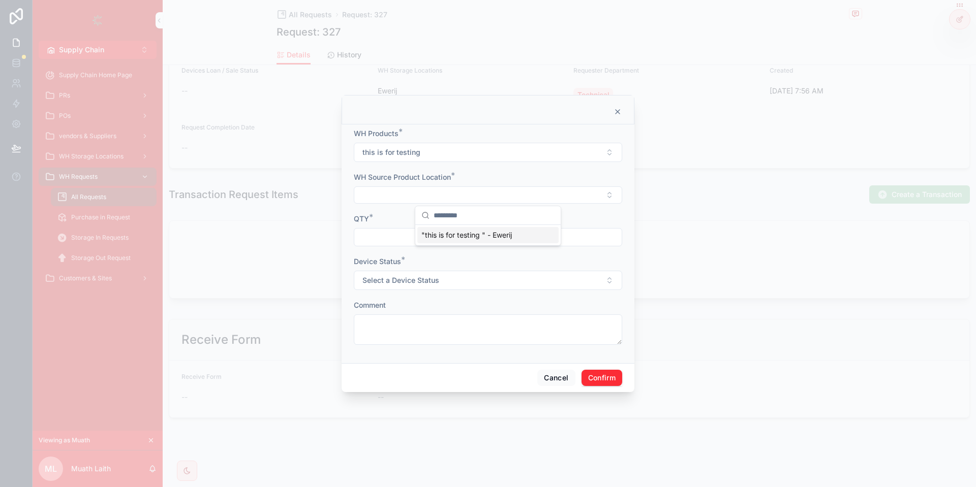
click at [471, 237] on span ""this is for testing " - Ewerij" at bounding box center [466, 235] width 90 height 10
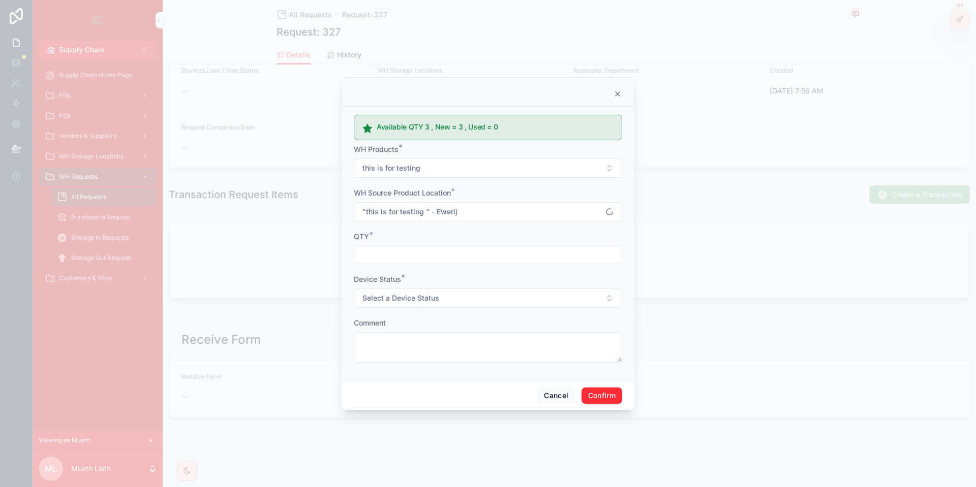
click at [423, 260] on input "text" at bounding box center [487, 255] width 267 height 14
type input "*"
click at [418, 296] on span "Select a Device Status" at bounding box center [400, 298] width 77 height 10
click at [444, 333] on div "New" at bounding box center [487, 338] width 141 height 15
click at [447, 336] on textarea at bounding box center [488, 347] width 268 height 30
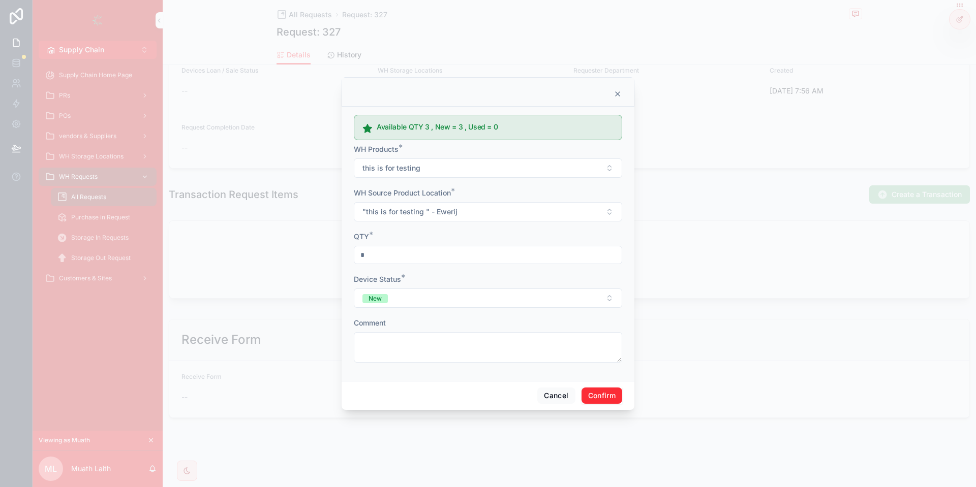
click at [611, 394] on button "Confirm" at bounding box center [601, 396] width 41 height 16
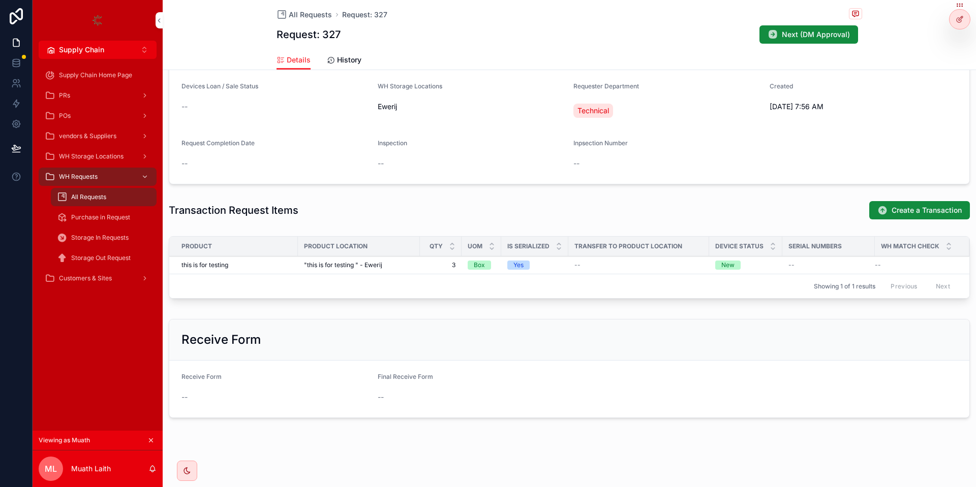
scroll to position [83, 0]
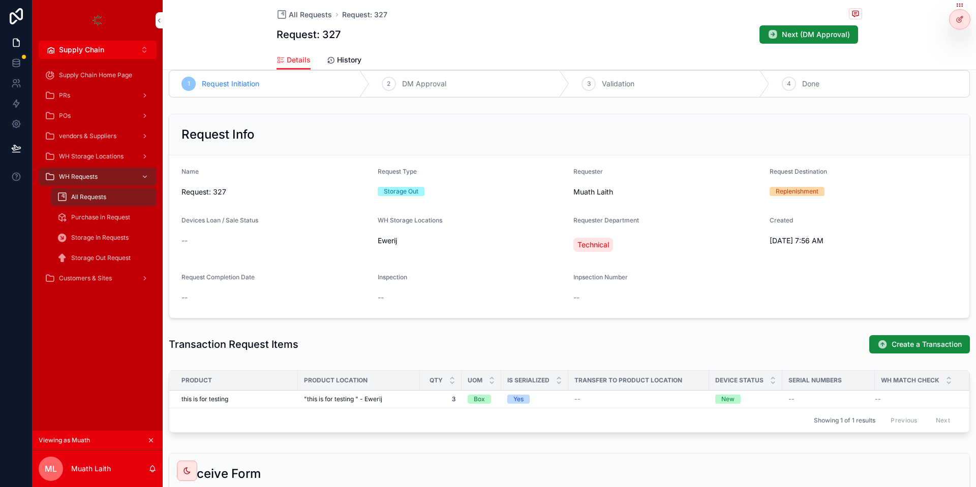
drag, startPoint x: 857, startPoint y: 60, endPoint x: 863, endPoint y: 63, distance: 6.6
click at [862, 63] on div "Details History" at bounding box center [568, 59] width 585 height 19
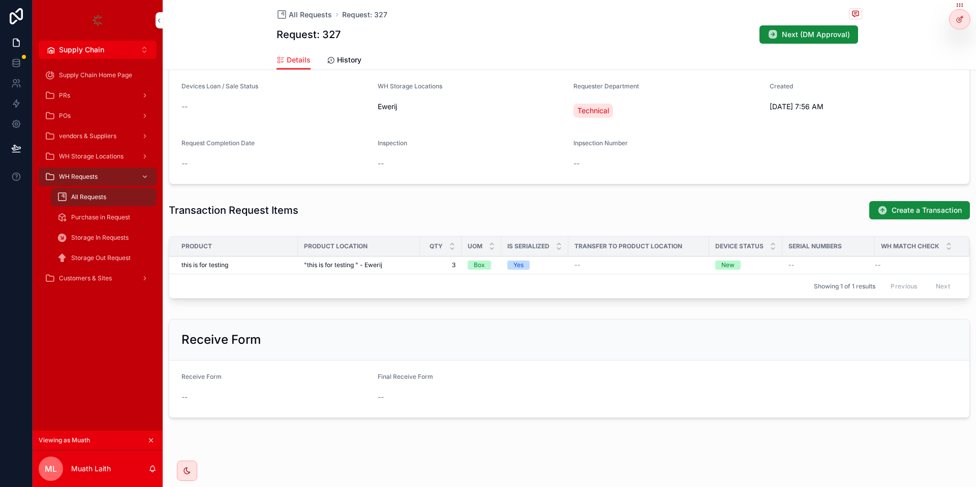
click at [911, 210] on span "Create a Transaction" at bounding box center [926, 210] width 70 height 10
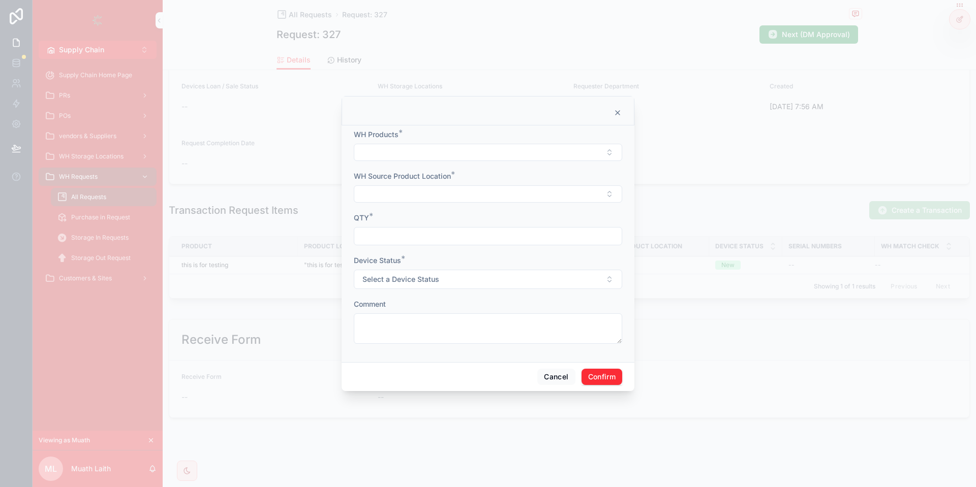
click at [438, 149] on button "Select Button" at bounding box center [488, 152] width 268 height 17
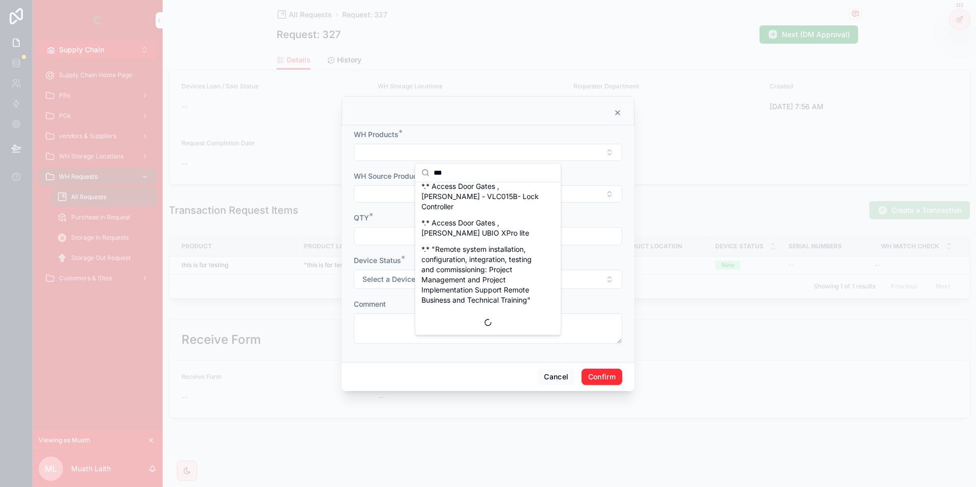
scroll to position [0, 0]
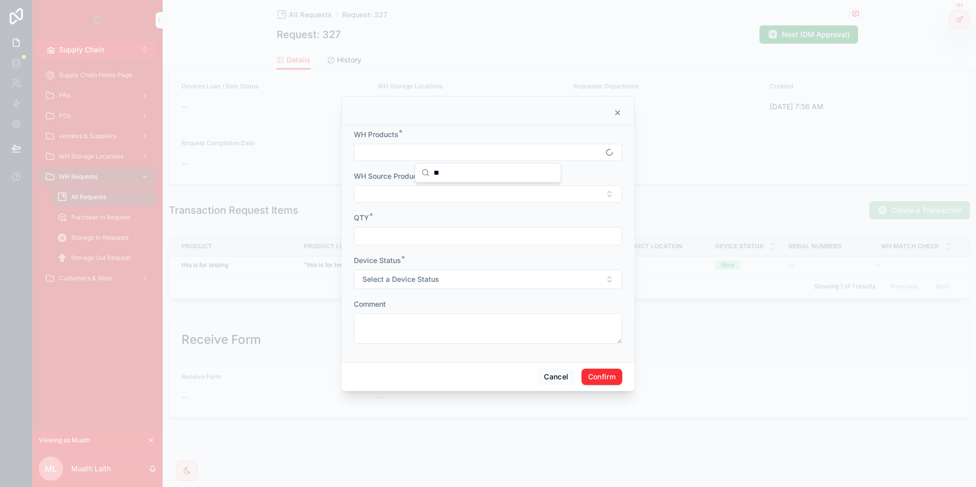
type input "*"
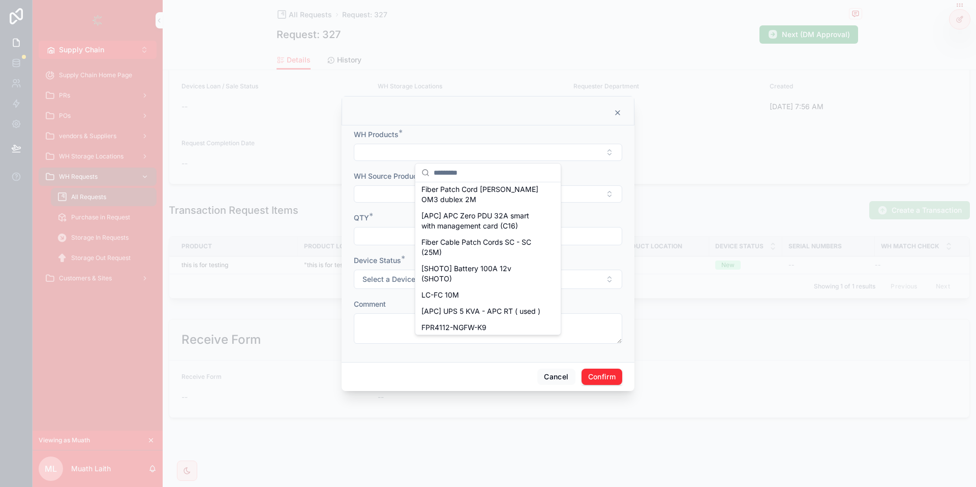
scroll to position [760, 0]
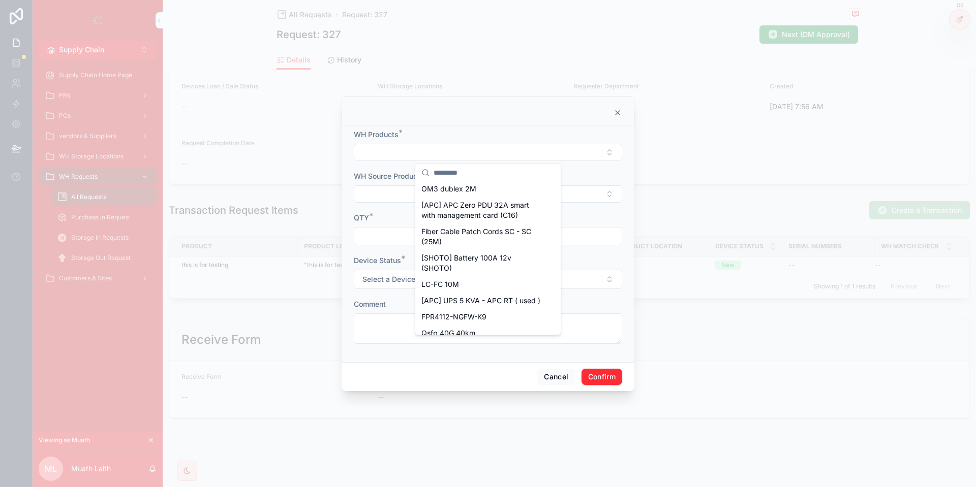
click at [464, 276] on div "LC-FC 10M" at bounding box center [487, 284] width 141 height 16
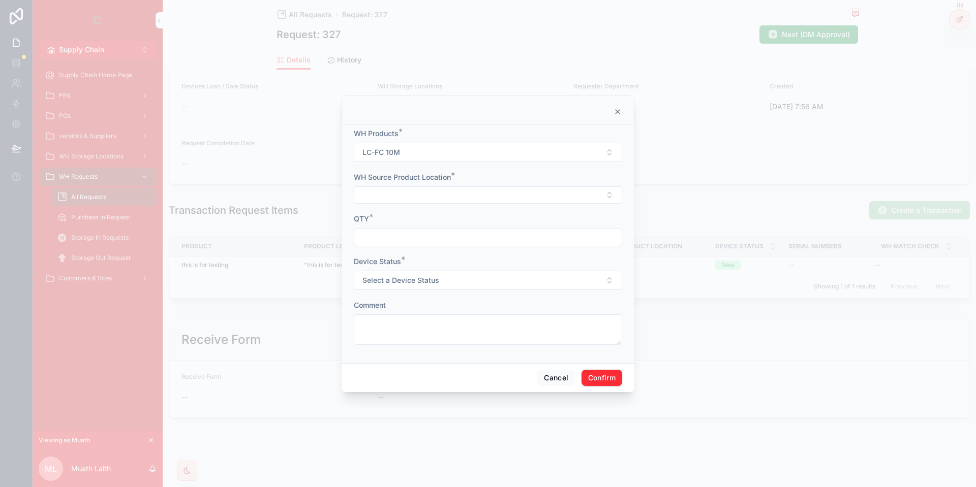
click at [474, 159] on button "LC-FC 10M" at bounding box center [488, 152] width 268 height 19
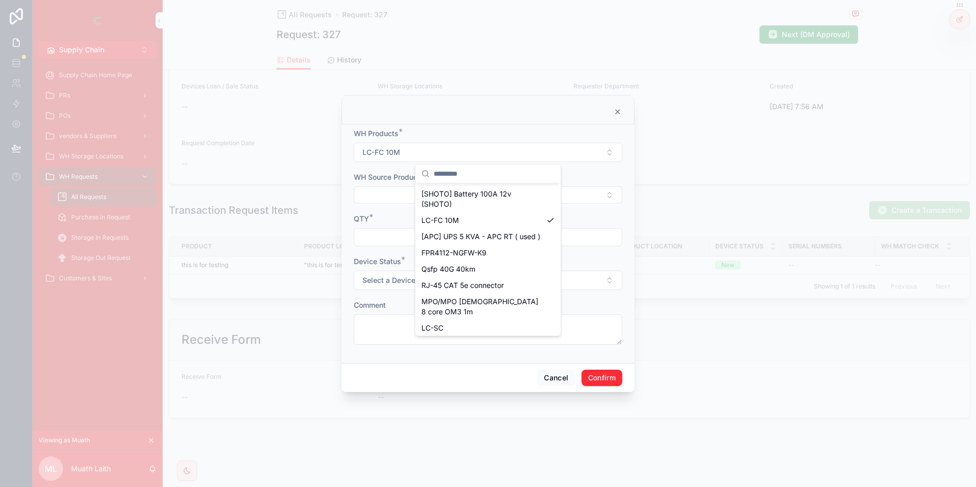
click at [475, 174] on input "text" at bounding box center [494, 174] width 121 height 18
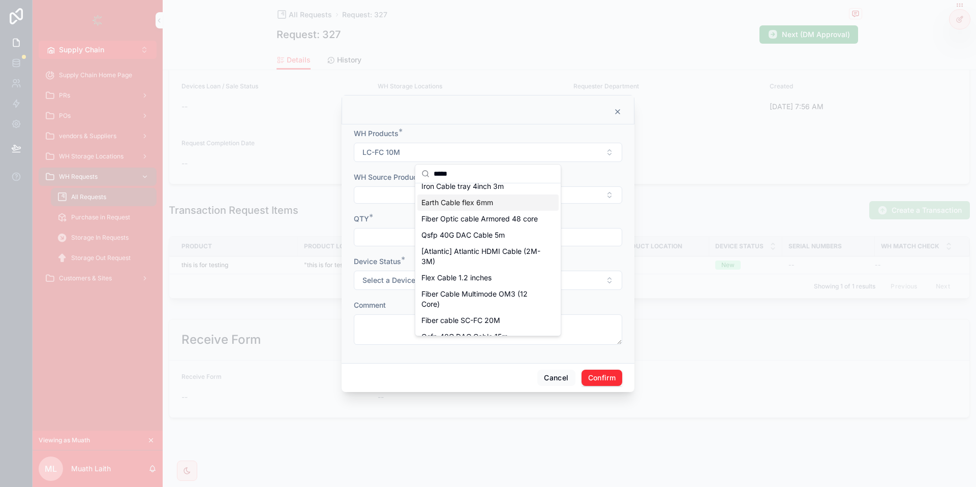
scroll to position [590, 0]
type input "*****"
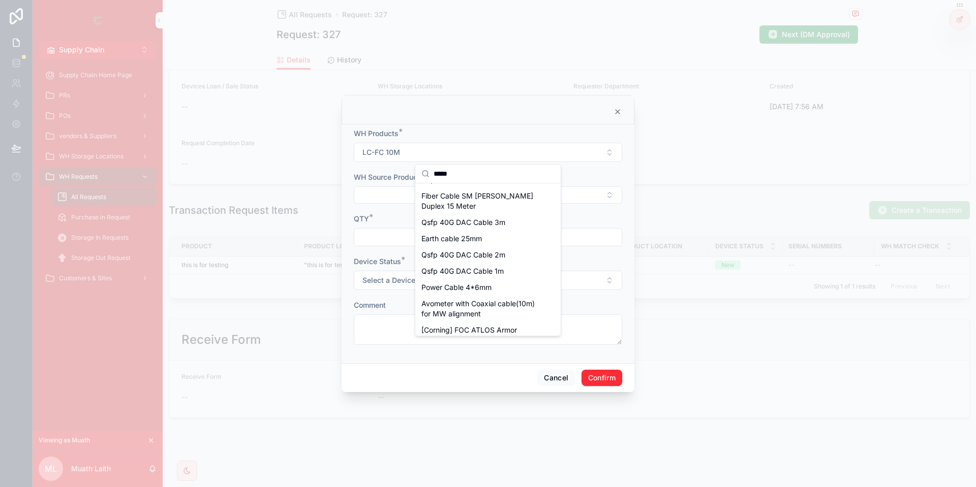
scroll to position [882, 0]
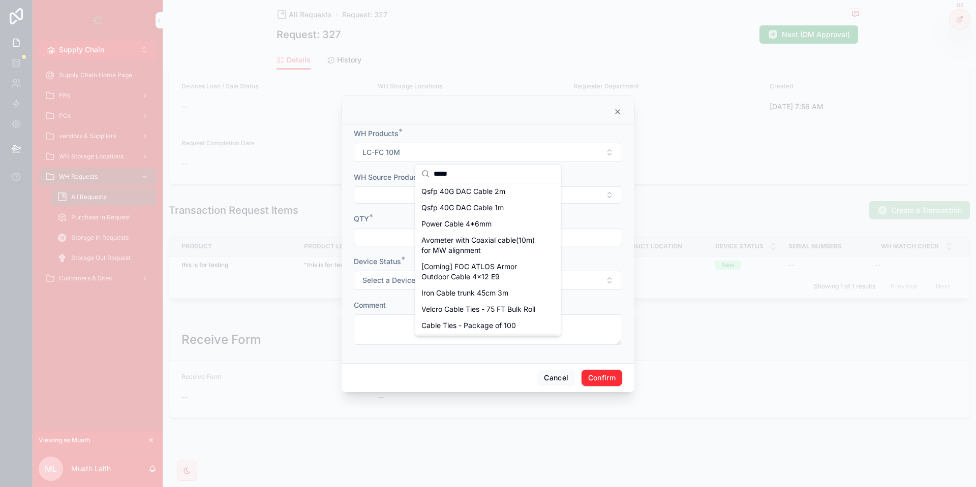
click at [476, 337] on span "USB-A to USB-B Cable" at bounding box center [459, 342] width 76 height 10
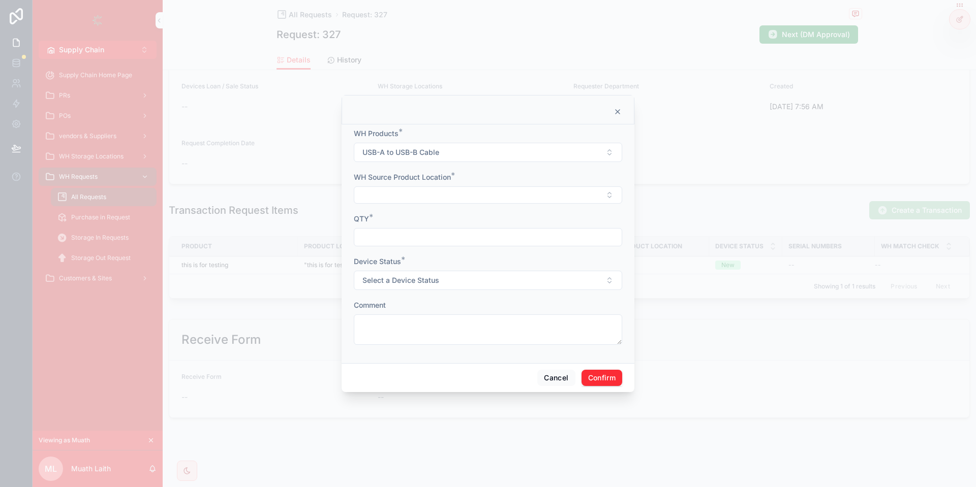
click at [416, 201] on button "Select Button" at bounding box center [488, 195] width 268 height 17
click at [447, 233] on span "USB-A to USB-B Cable - Ewerij" at bounding box center [472, 235] width 103 height 10
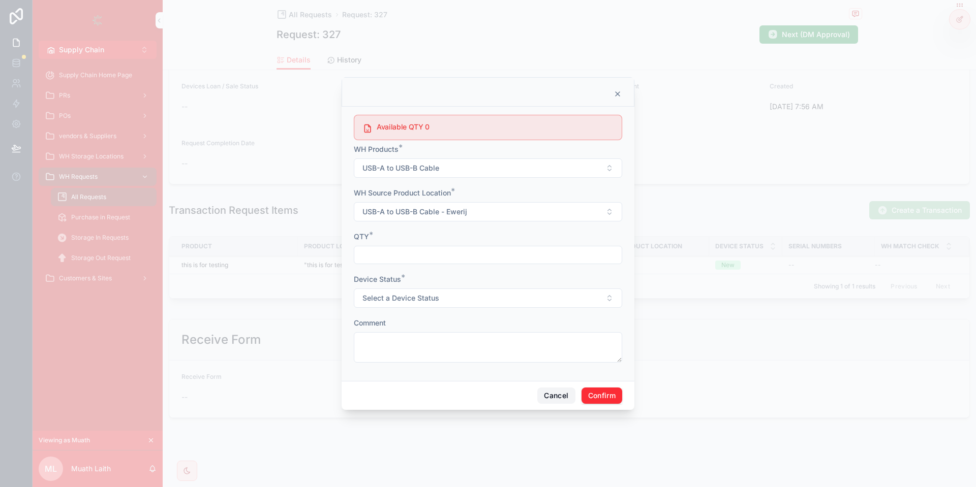
click at [552, 398] on button "Cancel" at bounding box center [556, 396] width 38 height 16
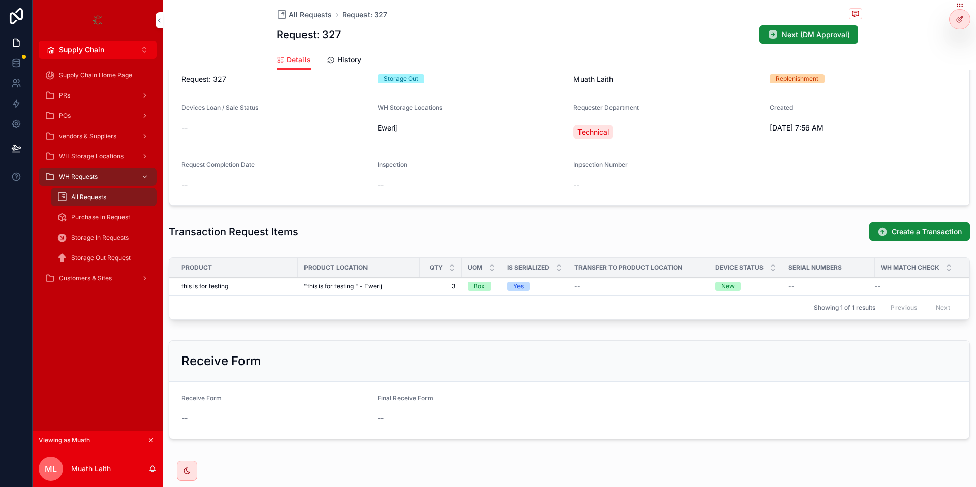
scroll to position [196, 0]
click at [933, 238] on button "Create a Transaction" at bounding box center [919, 232] width 101 height 18
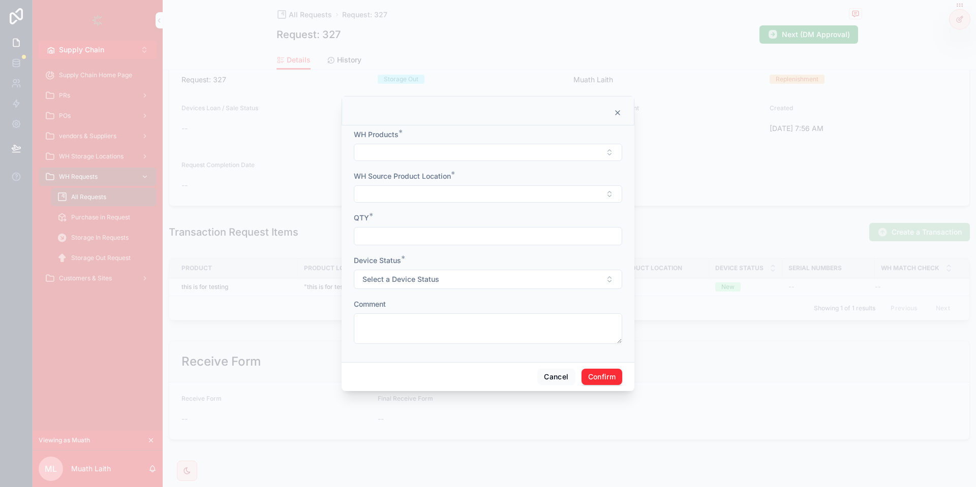
click at [413, 143] on div "WH Products *" at bounding box center [488, 146] width 268 height 32
drag, startPoint x: 413, startPoint y: 143, endPoint x: 407, endPoint y: 145, distance: 5.9
click at [408, 145] on div "WH Products *" at bounding box center [488, 146] width 268 height 32
click at [407, 145] on button "Select Button" at bounding box center [488, 152] width 268 height 17
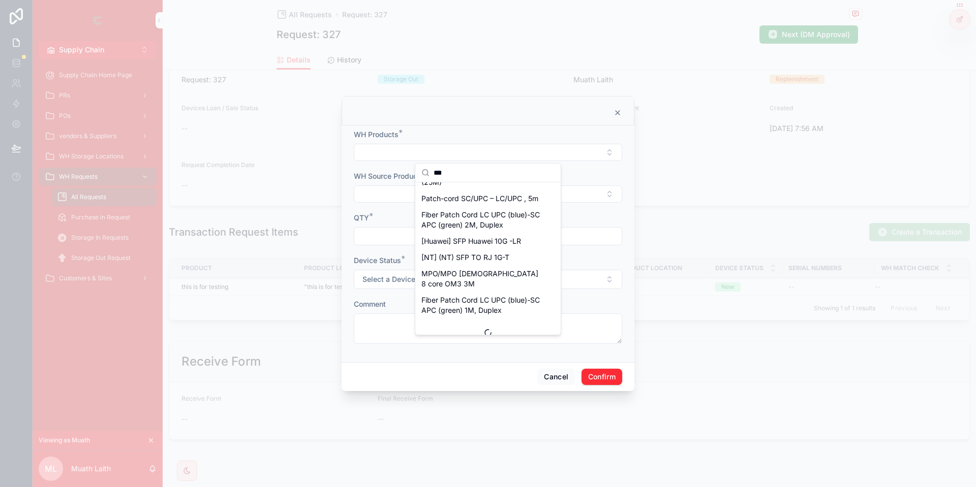
scroll to position [0, 0]
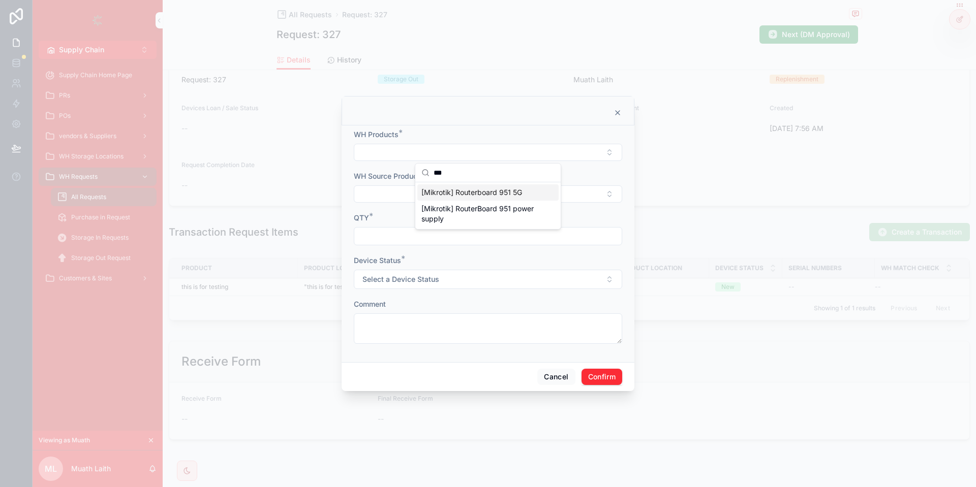
type input "***"
click at [464, 194] on span "[Mikrotik] Routerboard 951 5G" at bounding box center [471, 193] width 101 height 10
click at [415, 198] on button "Select Button" at bounding box center [488, 195] width 268 height 17
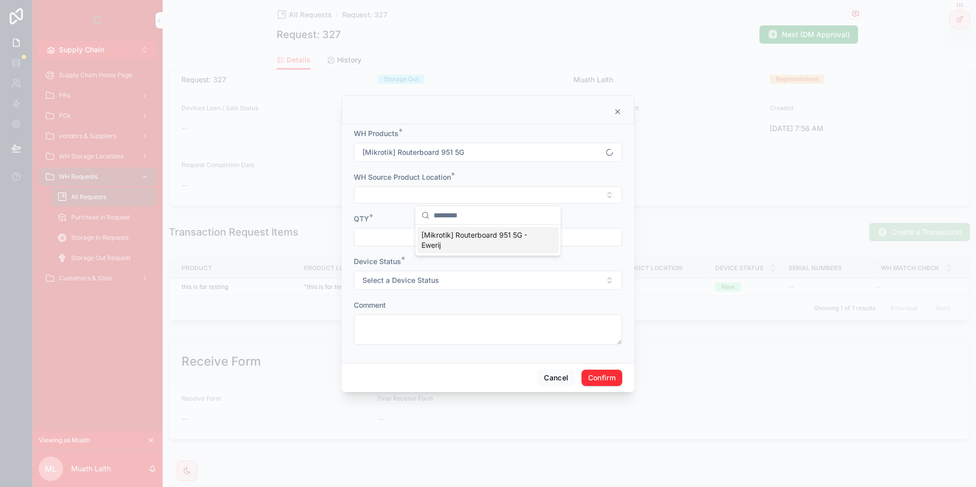
click at [472, 226] on div "[Mikrotik] Routerboard 951 5G - Ewerij" at bounding box center [487, 240] width 145 height 30
click at [444, 232] on span "[Mikrotik] Routerboard 951 5G - Ewerij" at bounding box center [481, 240] width 121 height 20
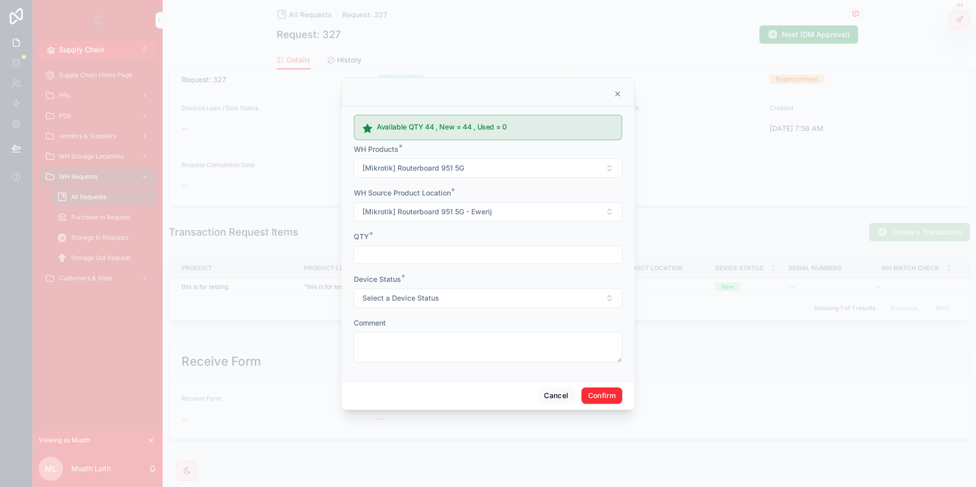
click at [406, 255] on input "text" at bounding box center [487, 255] width 267 height 14
